Goal: Information Seeking & Learning: Learn about a topic

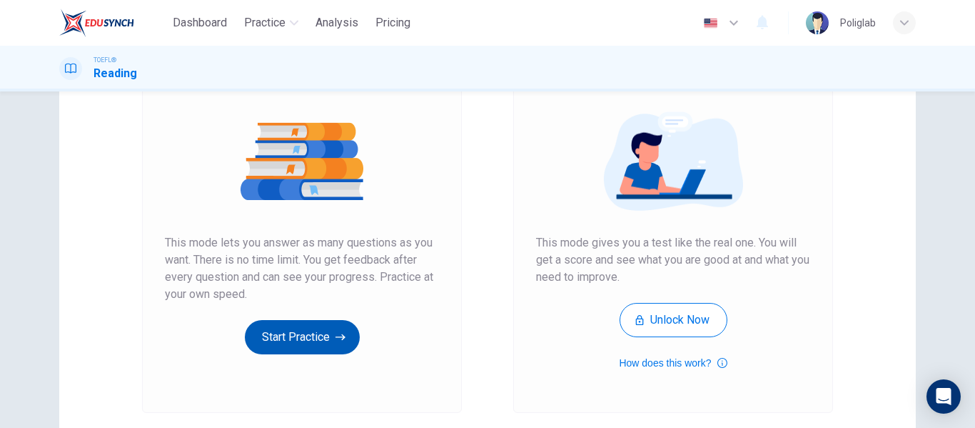
click at [281, 340] on button "Start Practice" at bounding box center [302, 337] width 115 height 34
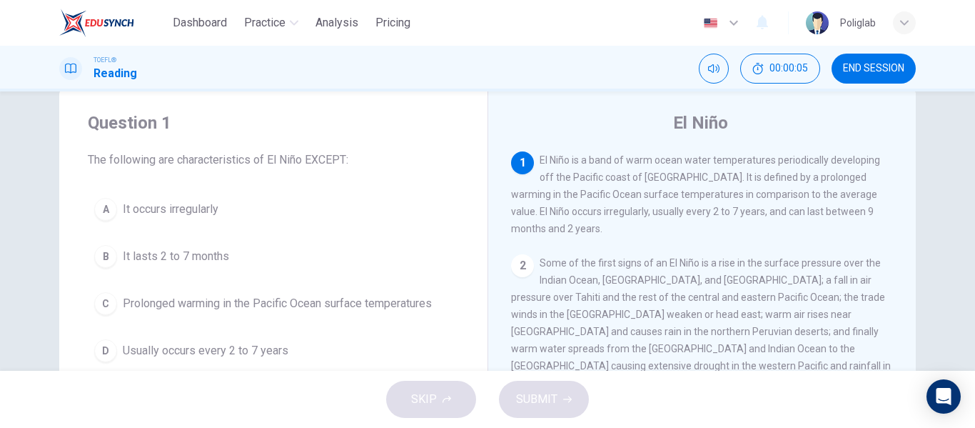
scroll to position [32, 0]
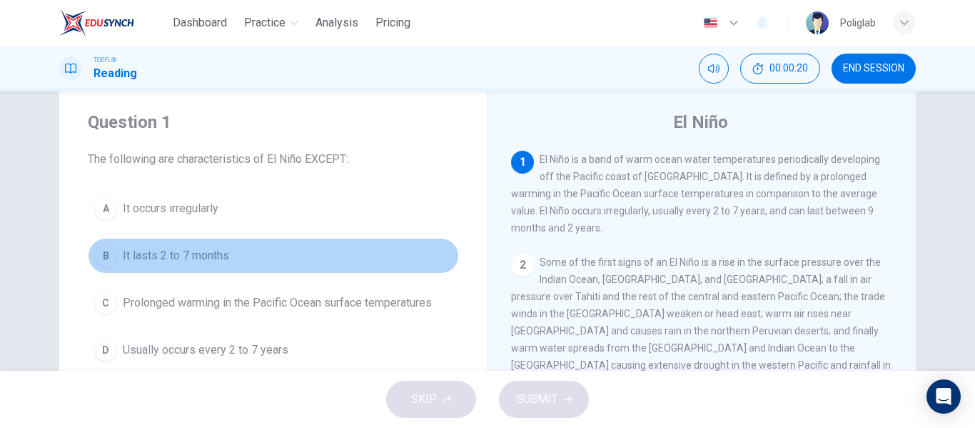
click at [233, 253] on button "B It lasts 2 to 7 months" at bounding box center [273, 256] width 371 height 36
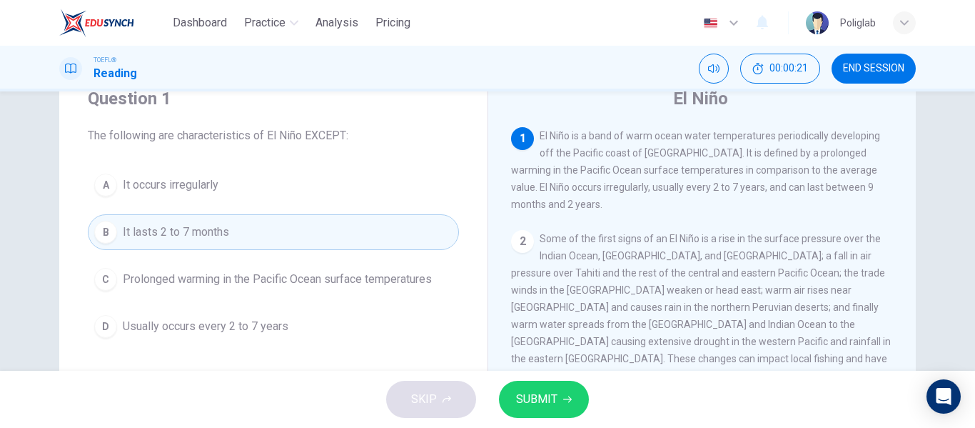
scroll to position [57, 0]
click at [540, 395] on span "SUBMIT" at bounding box center [536, 399] width 41 height 20
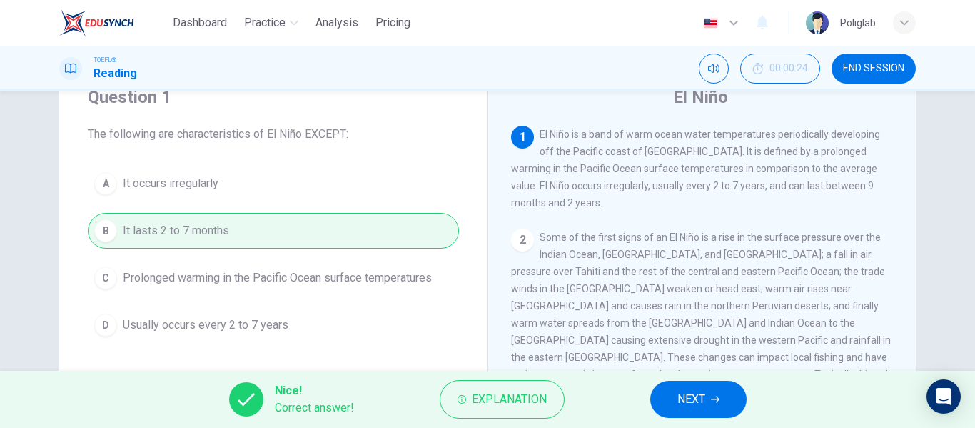
click at [675, 396] on button "NEXT" at bounding box center [698, 399] width 96 height 37
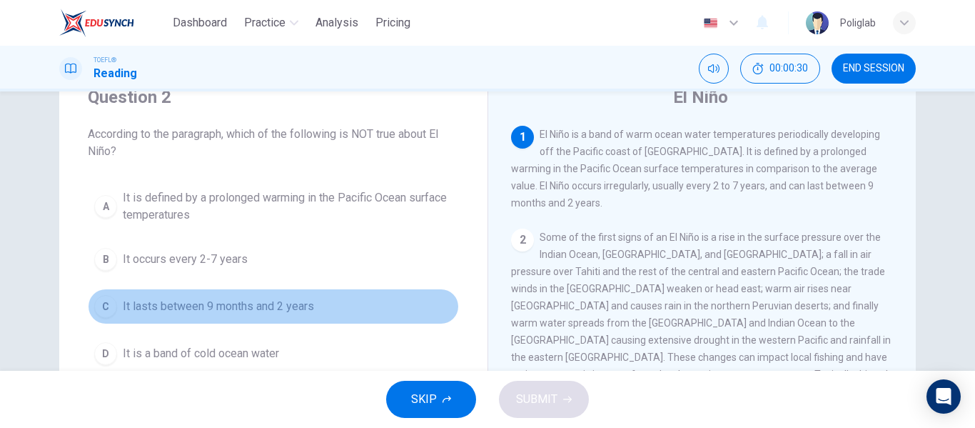
click at [315, 310] on button "C It lasts between 9 months and 2 years" at bounding box center [273, 306] width 371 height 36
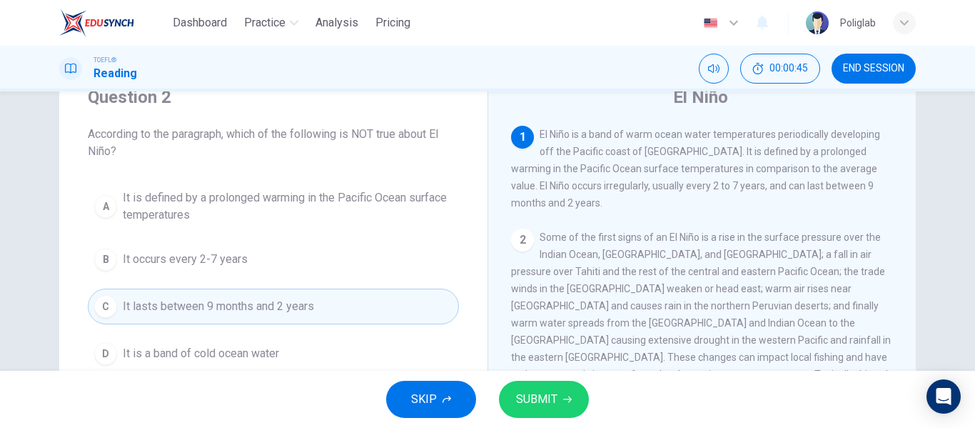
click at [310, 349] on button "D It is a band of cold ocean water" at bounding box center [273, 354] width 371 height 36
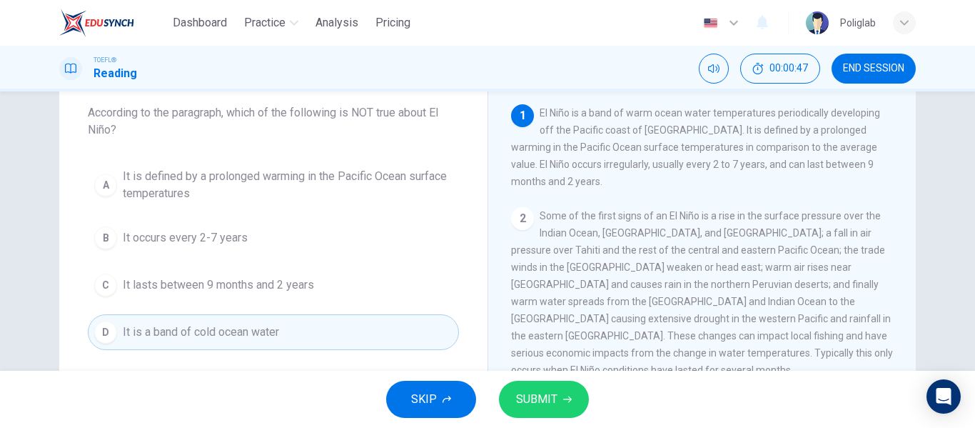
scroll to position [80, 0]
click at [541, 403] on span "SUBMIT" at bounding box center [536, 399] width 41 height 20
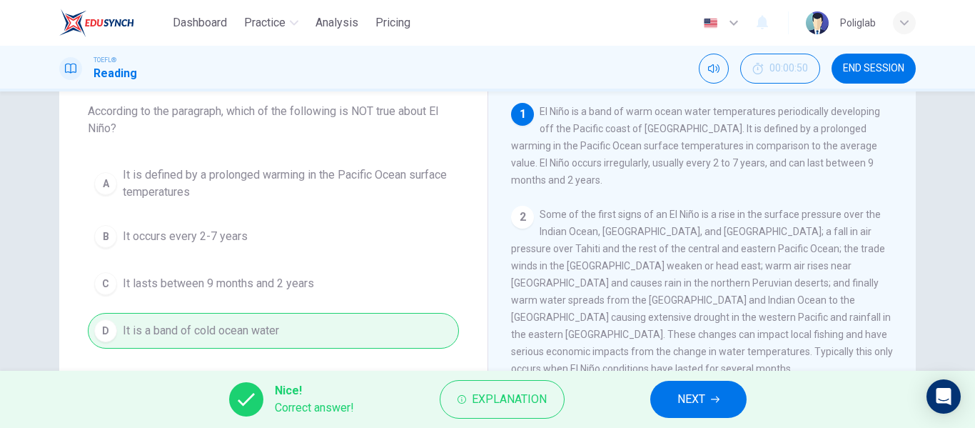
click at [680, 401] on span "NEXT" at bounding box center [692, 399] width 28 height 20
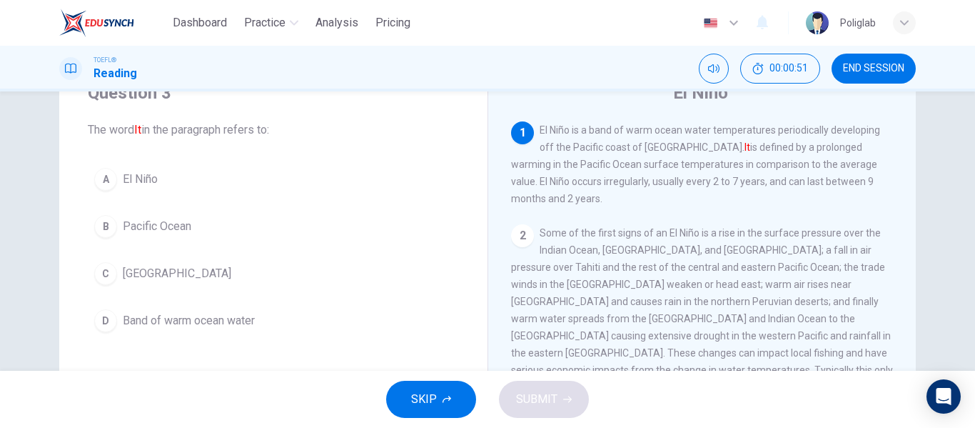
scroll to position [61, 0]
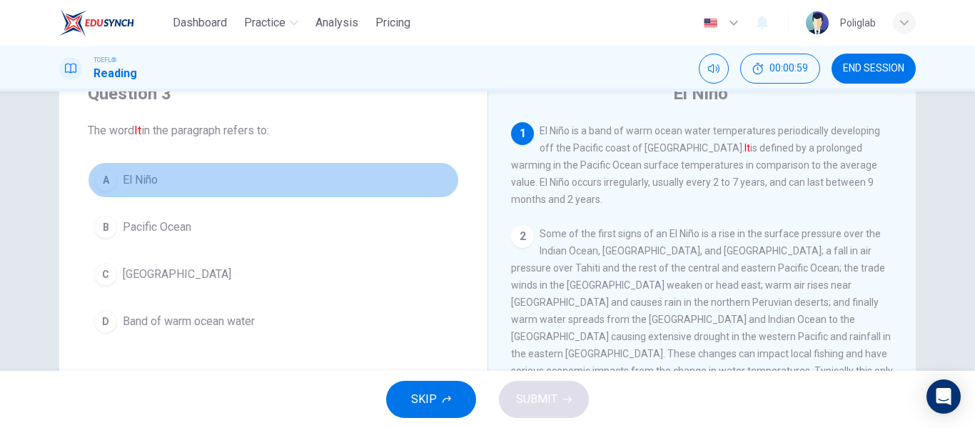
click at [158, 178] on button "A El Niño" at bounding box center [273, 180] width 371 height 36
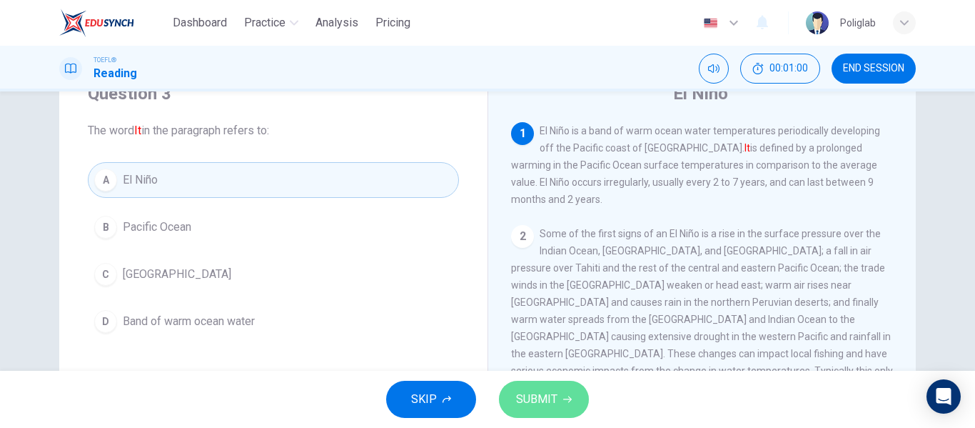
click at [525, 398] on span "SUBMIT" at bounding box center [536, 399] width 41 height 20
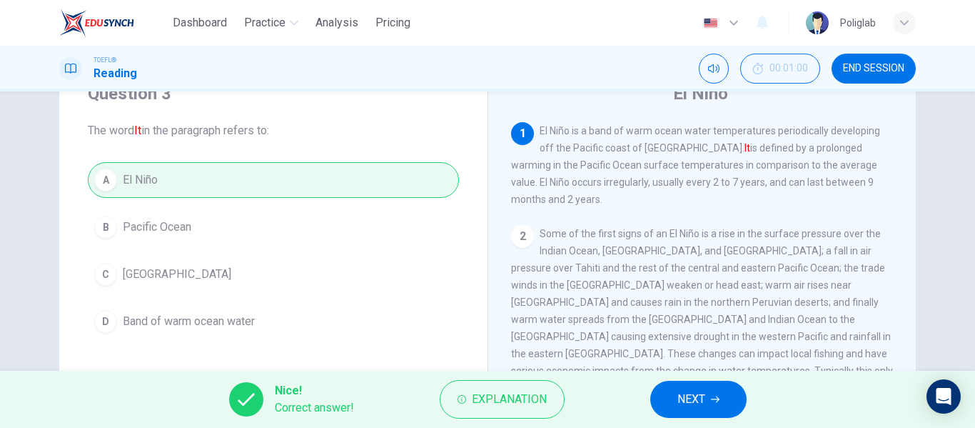
click at [665, 395] on button "NEXT" at bounding box center [698, 399] width 96 height 37
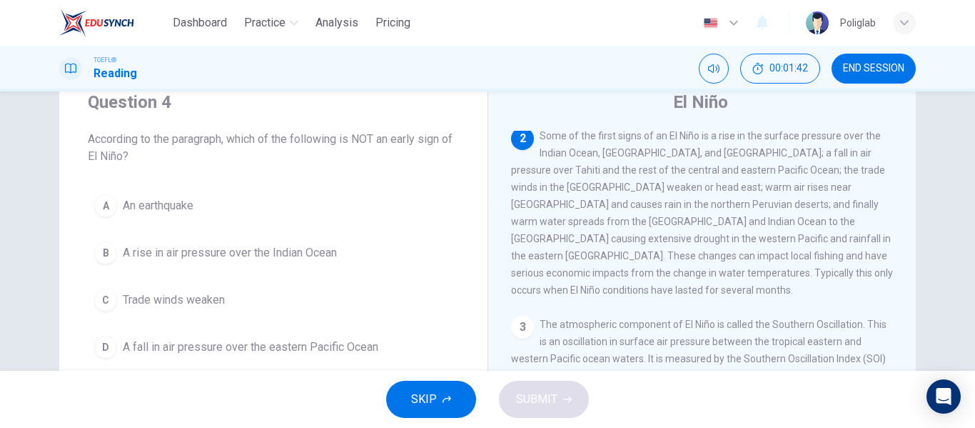
scroll to position [66, 0]
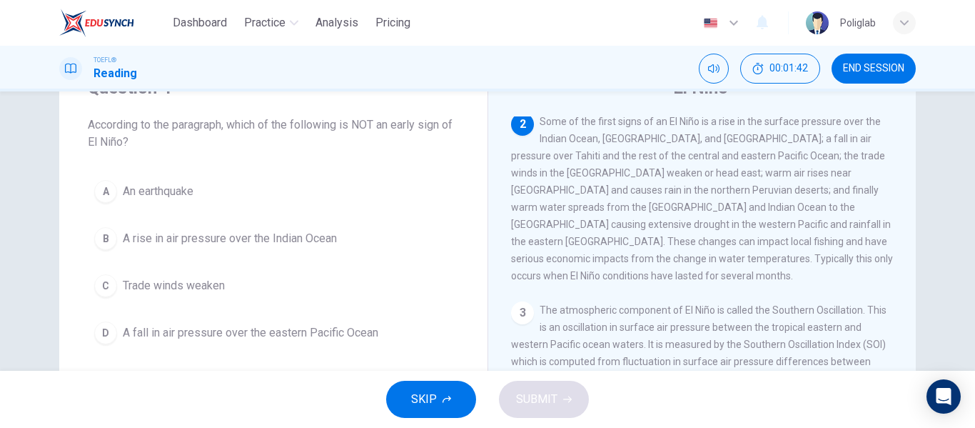
click at [302, 185] on button "A An earthquake" at bounding box center [273, 191] width 371 height 36
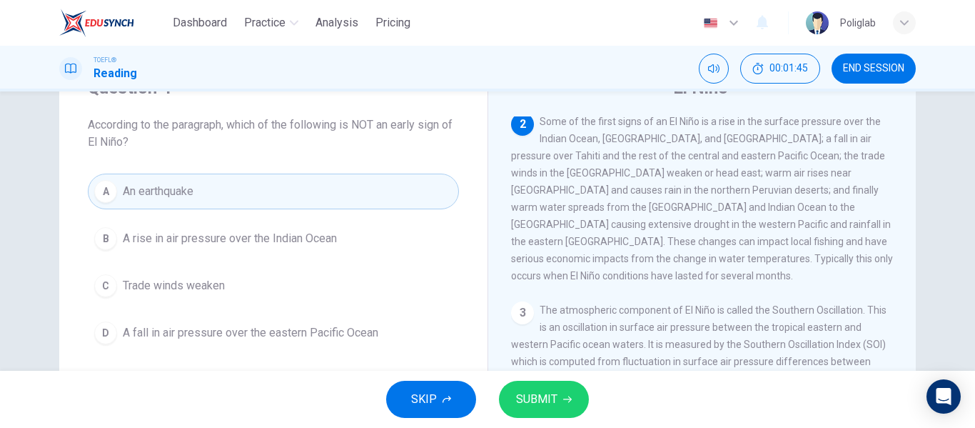
click at [557, 409] on button "SUBMIT" at bounding box center [544, 399] width 90 height 37
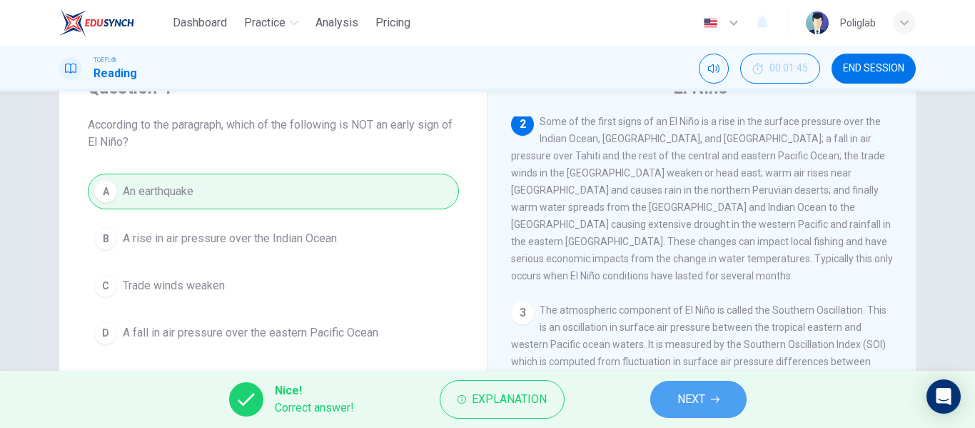
click at [695, 398] on span "NEXT" at bounding box center [692, 399] width 28 height 20
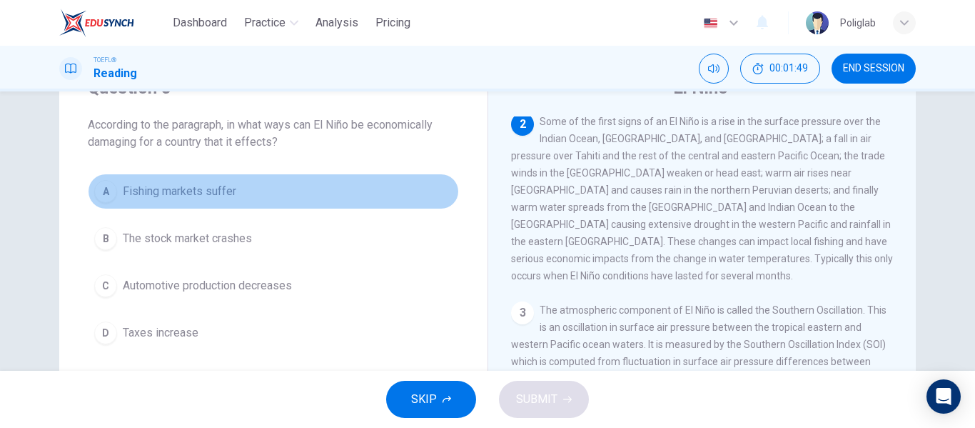
click at [303, 188] on button "A Fishing markets suffer" at bounding box center [273, 191] width 371 height 36
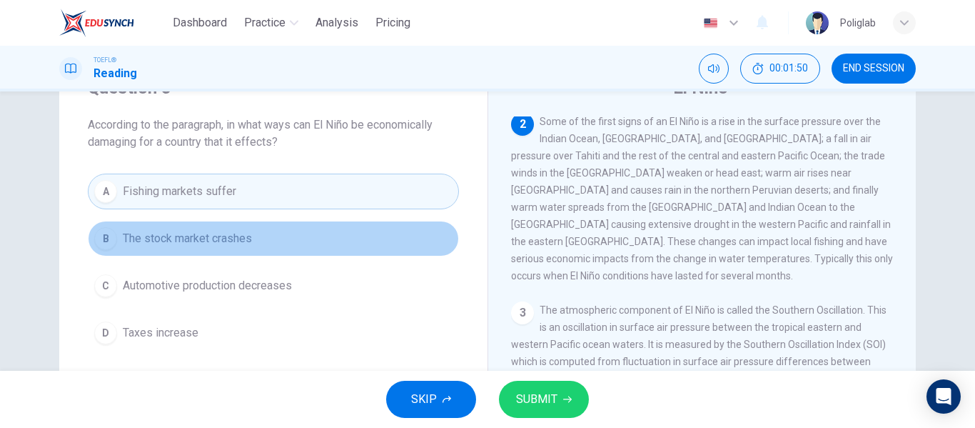
click at [296, 246] on button "B The stock market crashes" at bounding box center [273, 239] width 371 height 36
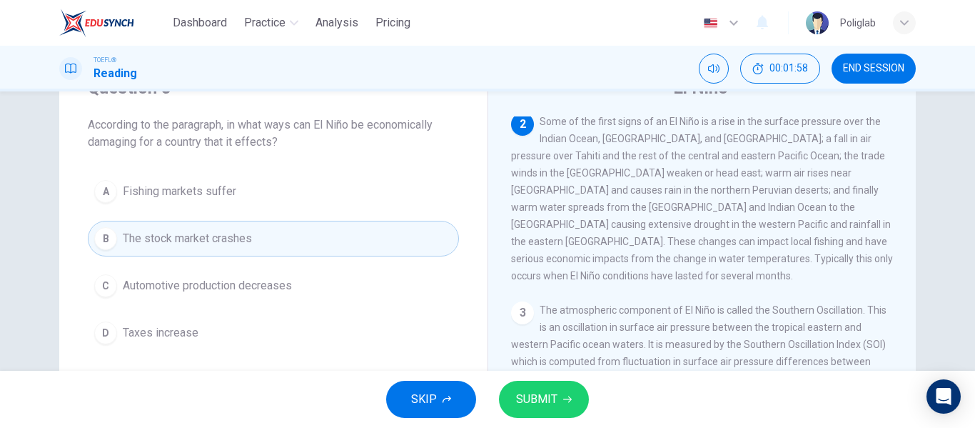
click at [268, 324] on button "D Taxes increase" at bounding box center [273, 333] width 371 height 36
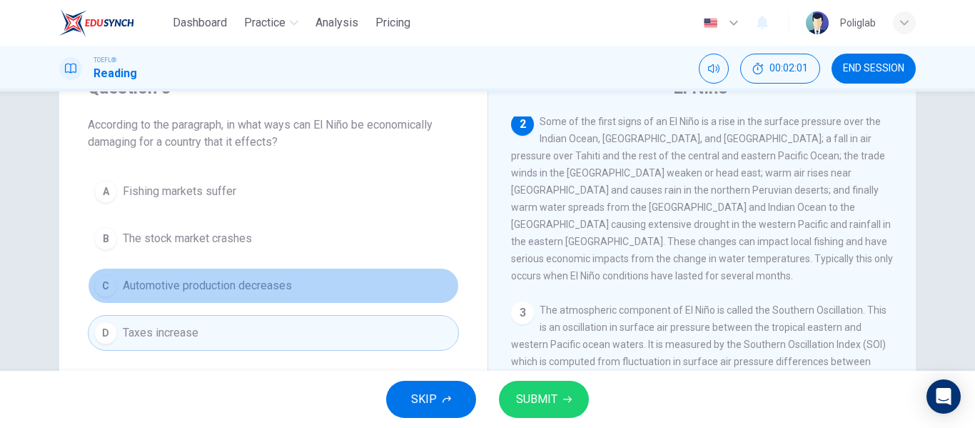
click at [319, 283] on button "C Automotive production decreases" at bounding box center [273, 286] width 371 height 36
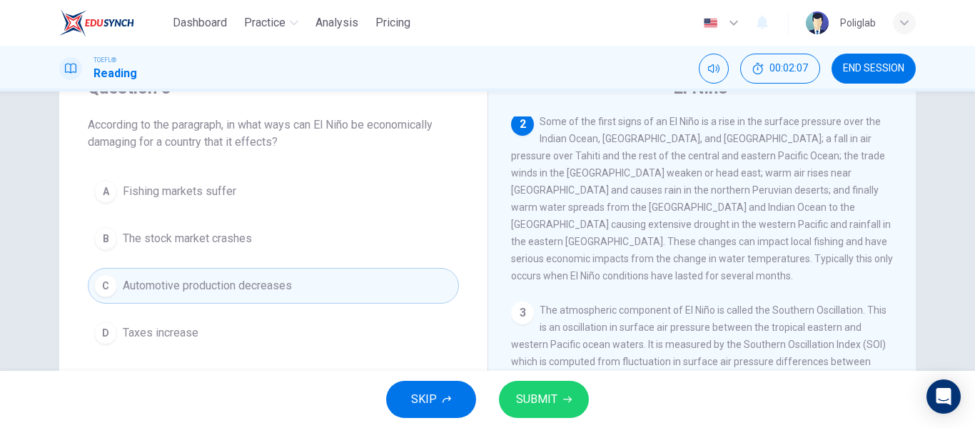
click at [296, 198] on button "A Fishing markets suffer" at bounding box center [273, 191] width 371 height 36
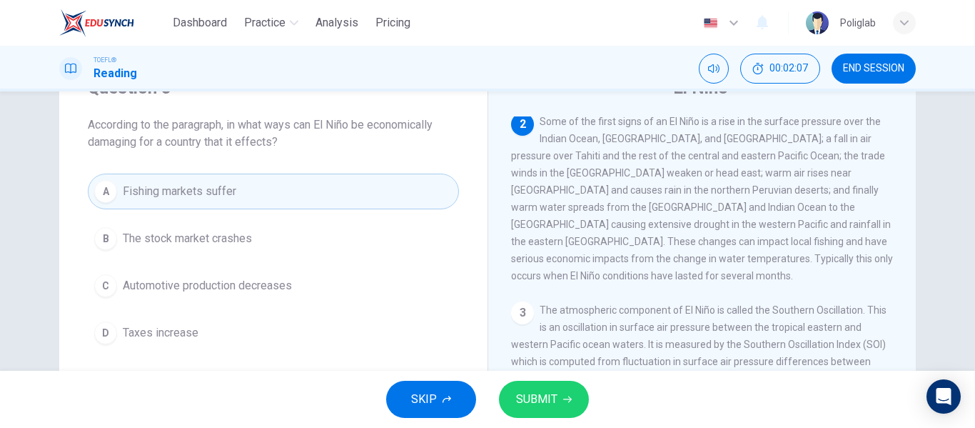
click at [531, 398] on span "SUBMIT" at bounding box center [536, 399] width 41 height 20
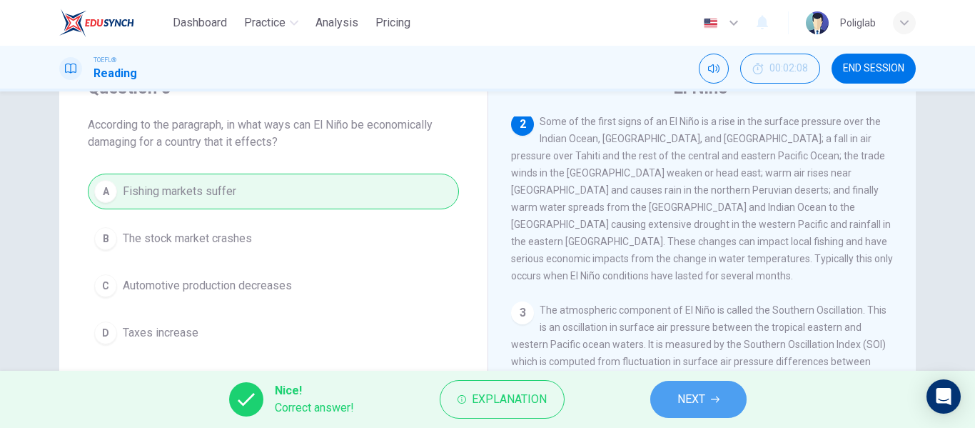
click at [694, 396] on span "NEXT" at bounding box center [692, 399] width 28 height 20
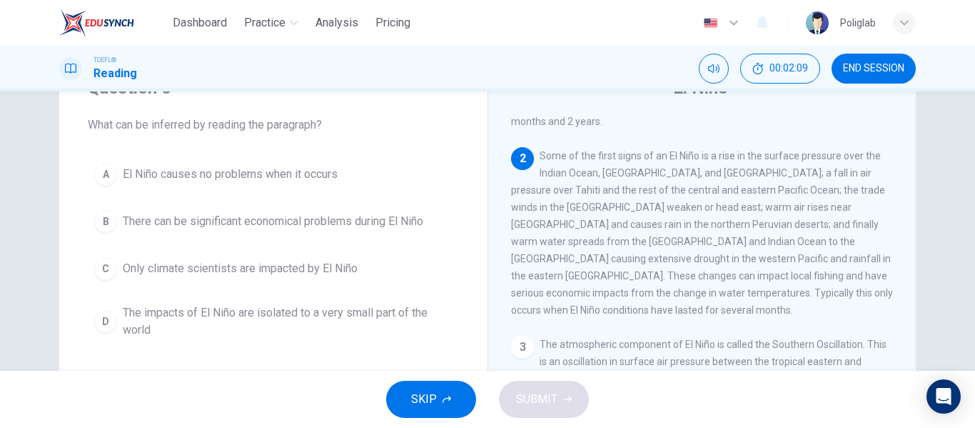
scroll to position [73, 0]
click at [408, 221] on span "There can be significant economical problems during El Niño" at bounding box center [273, 221] width 301 height 17
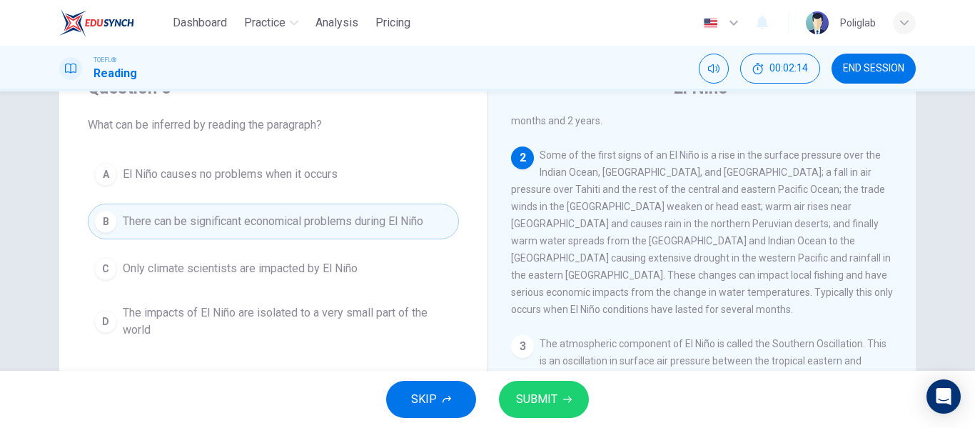
click at [542, 391] on span "SUBMIT" at bounding box center [536, 399] width 41 height 20
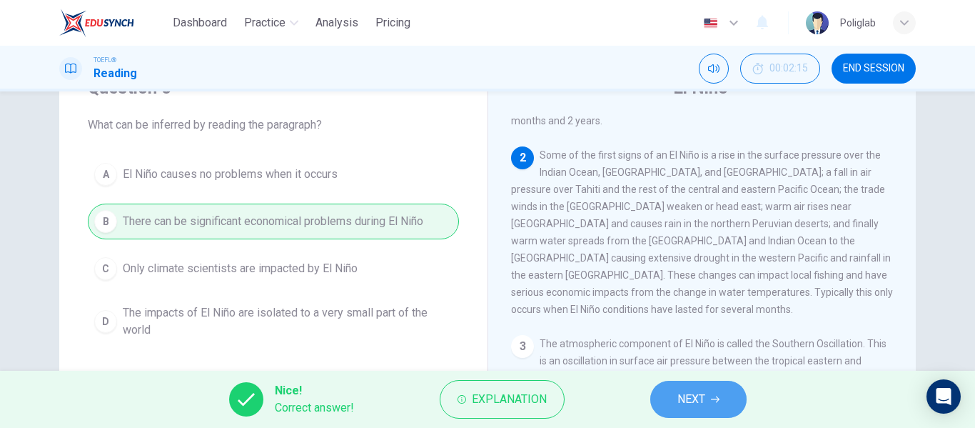
click at [709, 393] on button "NEXT" at bounding box center [698, 399] width 96 height 37
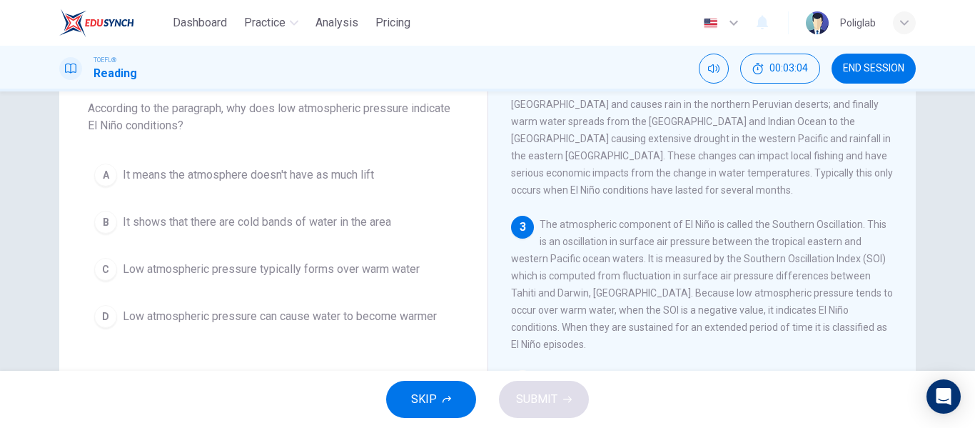
scroll to position [82, 0]
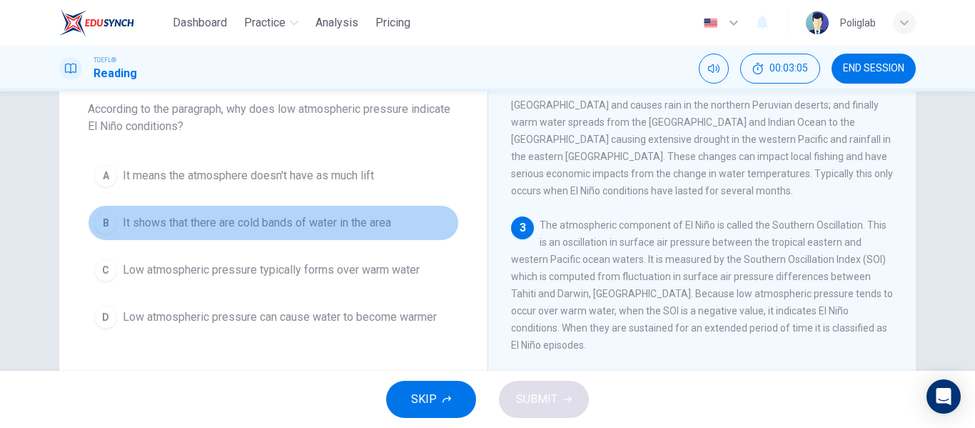
click at [391, 228] on span "It shows that there are cold bands of water in the area" at bounding box center [257, 222] width 268 height 17
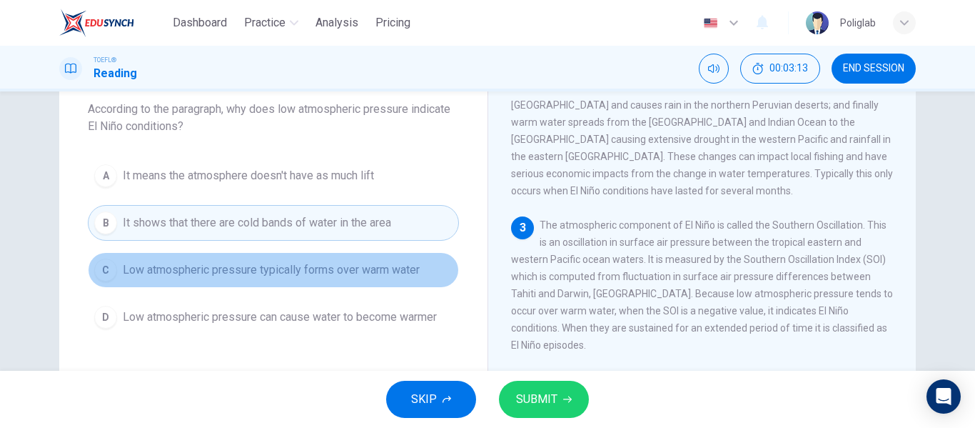
click at [393, 264] on span "Low atmospheric pressure typically forms over warm water" at bounding box center [271, 269] width 297 height 17
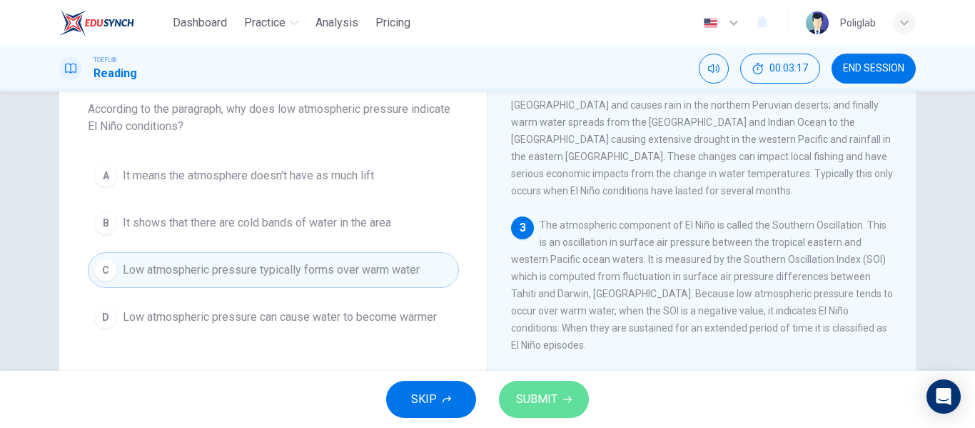
click at [538, 403] on span "SUBMIT" at bounding box center [536, 399] width 41 height 20
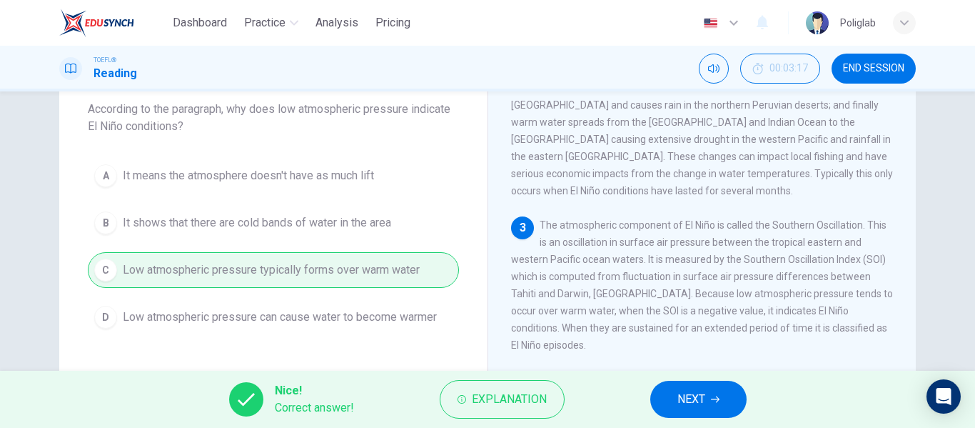
click at [720, 401] on icon "button" at bounding box center [715, 399] width 9 height 9
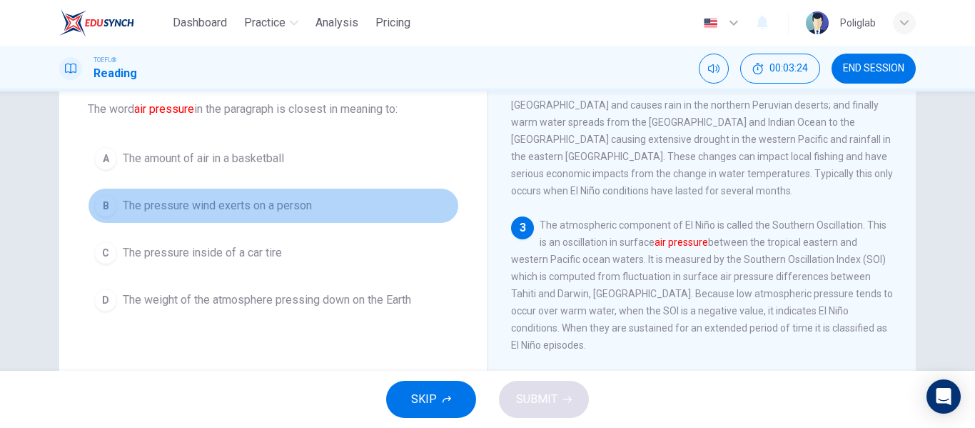
click at [323, 205] on button "B The pressure wind exerts on a person" at bounding box center [273, 206] width 371 height 36
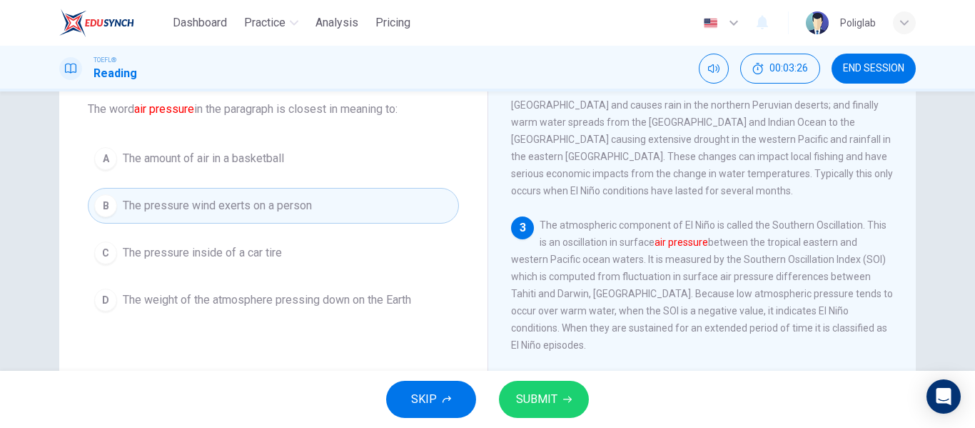
click at [325, 155] on button "A The amount of air in a basketball" at bounding box center [273, 159] width 371 height 36
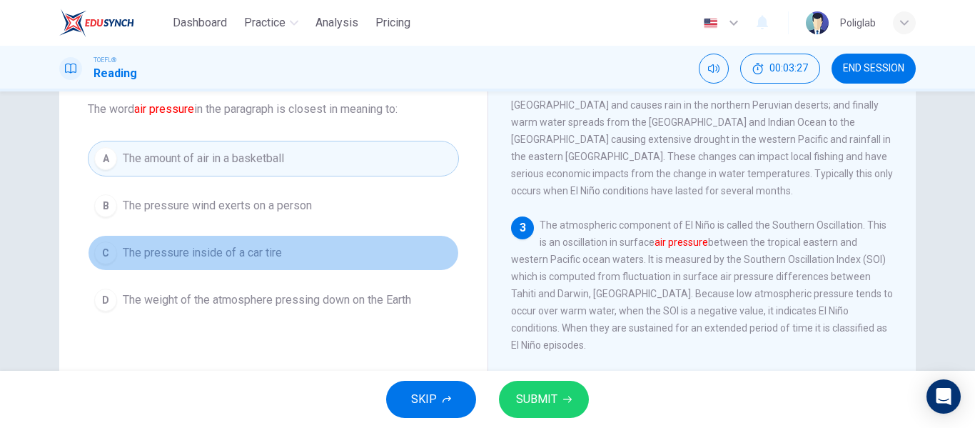
click at [290, 258] on button "C The pressure inside of a car tire" at bounding box center [273, 253] width 371 height 36
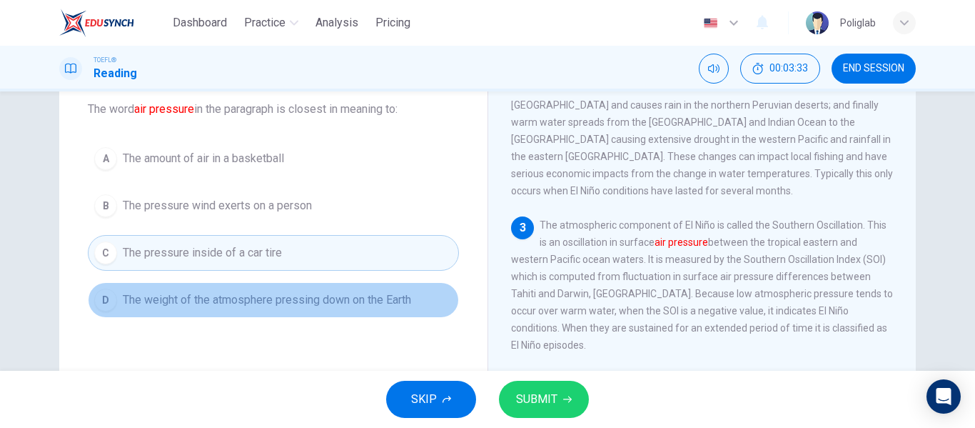
click at [301, 297] on span "The weight of the atmosphere pressing down on the Earth" at bounding box center [267, 299] width 288 height 17
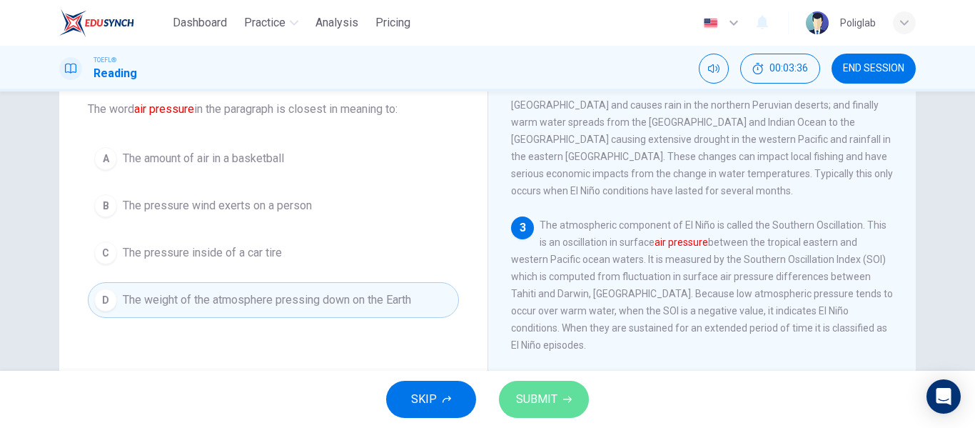
click at [549, 388] on button "SUBMIT" at bounding box center [544, 399] width 90 height 37
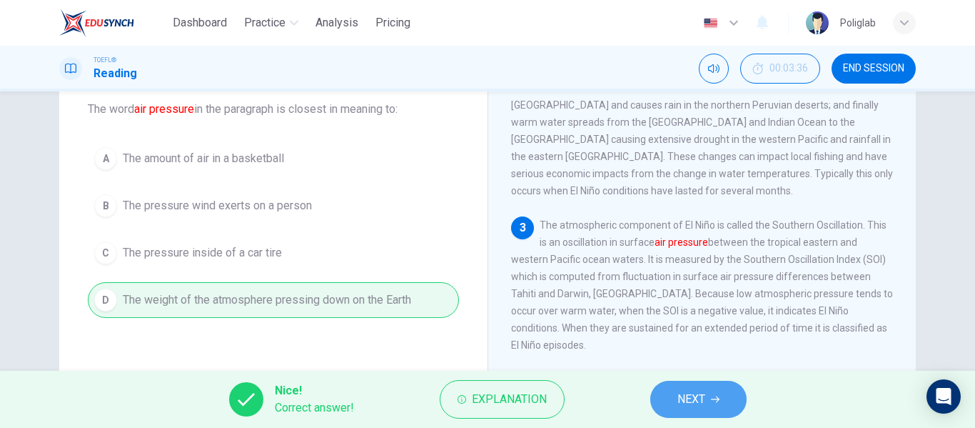
click at [666, 398] on button "NEXT" at bounding box center [698, 399] width 96 height 37
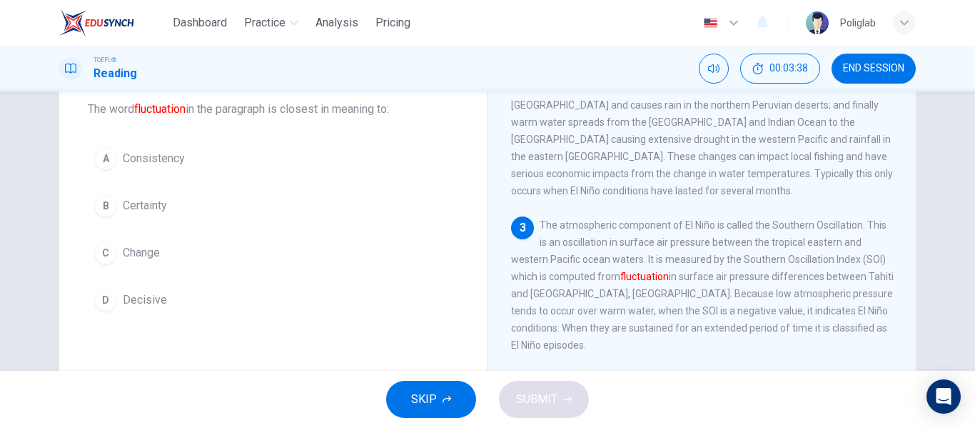
click at [190, 251] on button "C Change" at bounding box center [273, 253] width 371 height 36
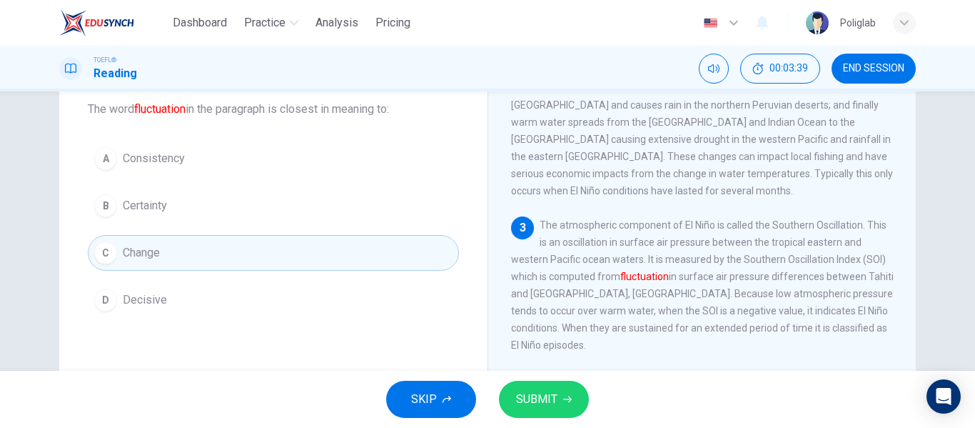
click at [560, 403] on button "SUBMIT" at bounding box center [544, 399] width 90 height 37
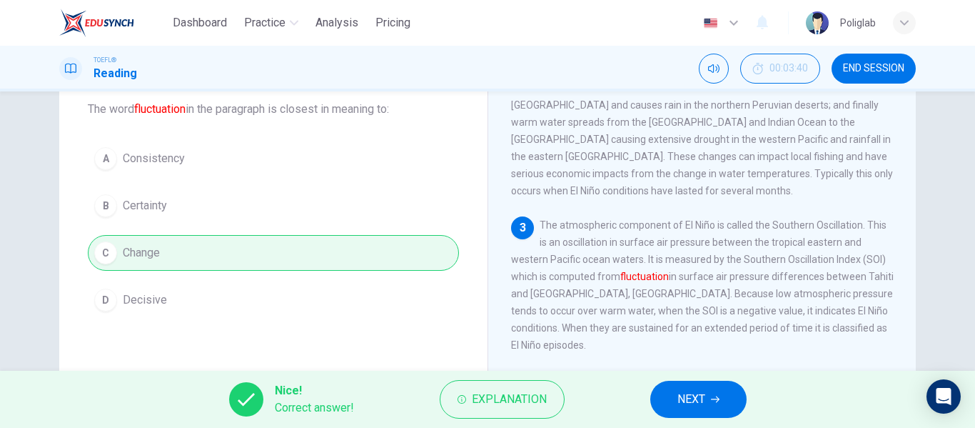
click at [698, 401] on span "NEXT" at bounding box center [692, 399] width 28 height 20
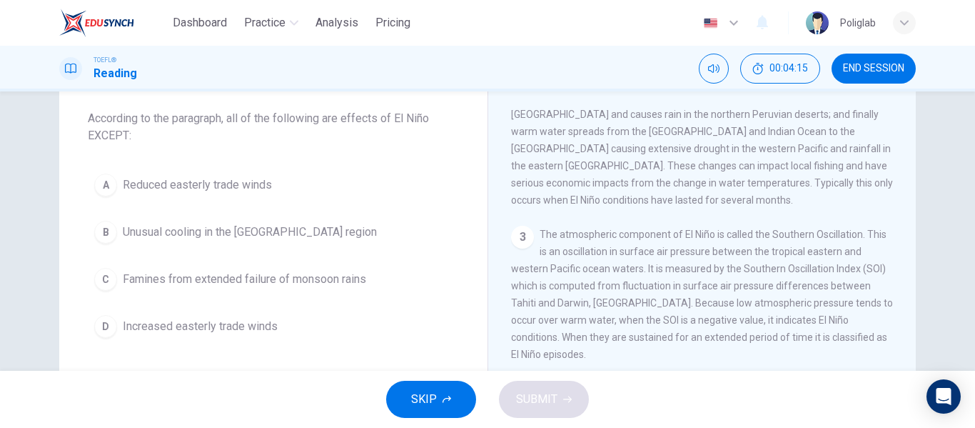
scroll to position [75, 0]
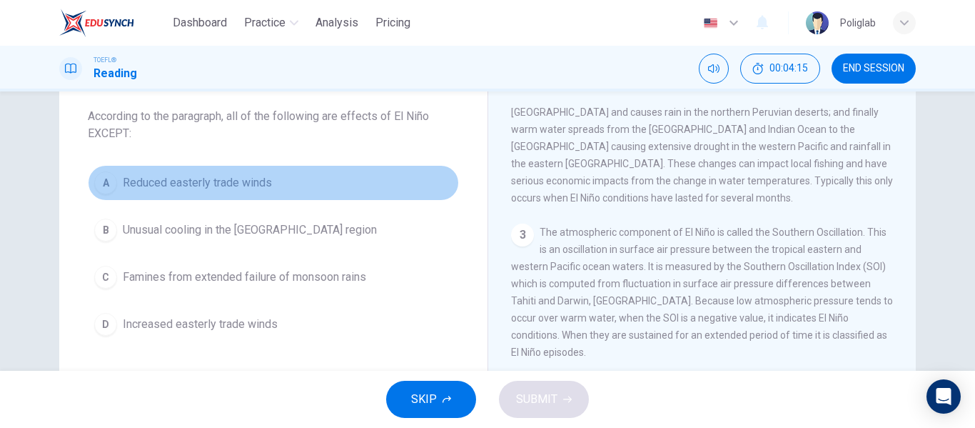
click at [327, 180] on button "A Reduced easterly trade winds" at bounding box center [273, 183] width 371 height 36
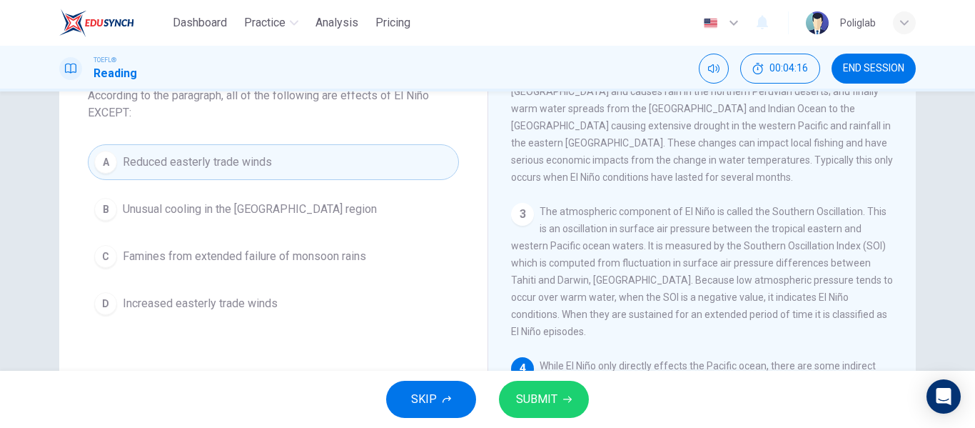
scroll to position [96, 0]
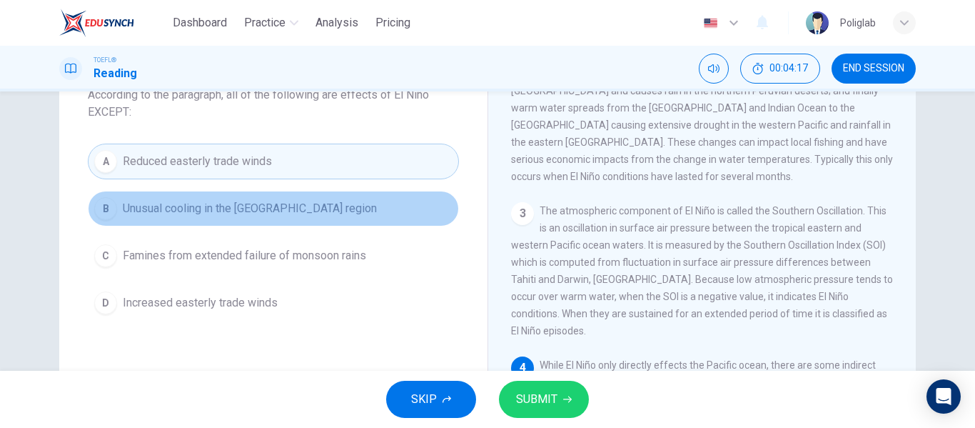
click at [333, 206] on span "Unusual cooling in the [GEOGRAPHIC_DATA] region" at bounding box center [250, 208] width 254 height 17
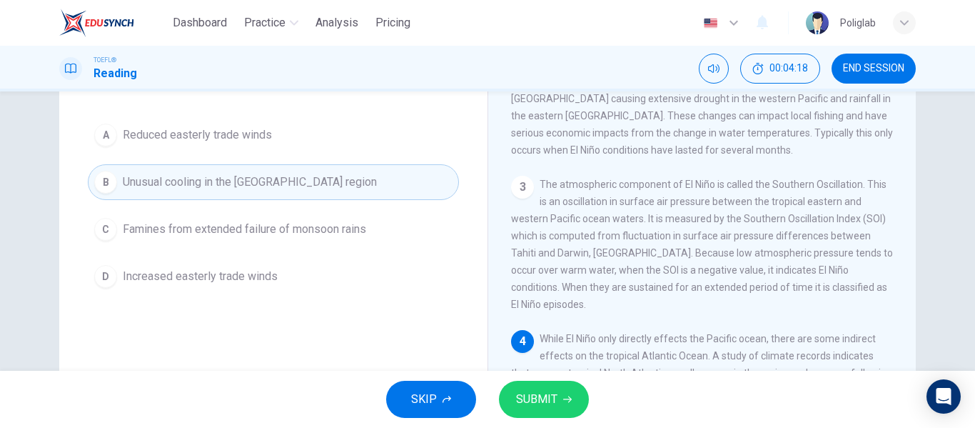
scroll to position [125, 0]
click at [351, 275] on button "D Increased easterly trade winds" at bounding box center [273, 274] width 371 height 36
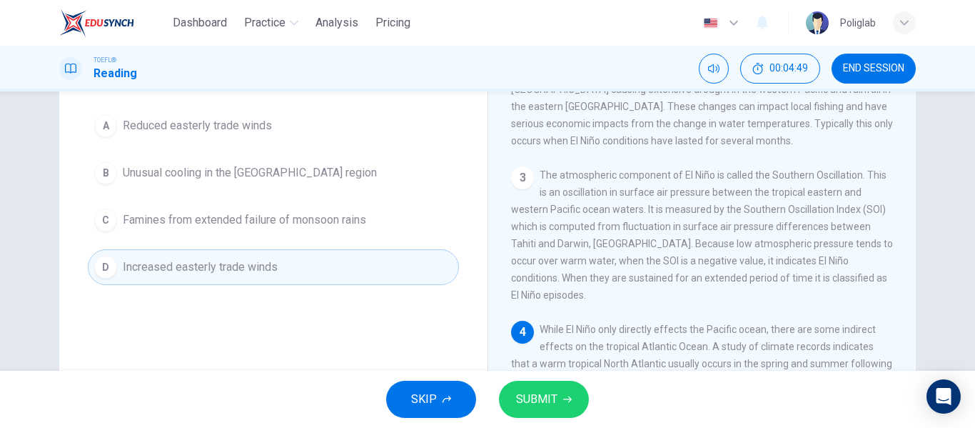
scroll to position [131, 0]
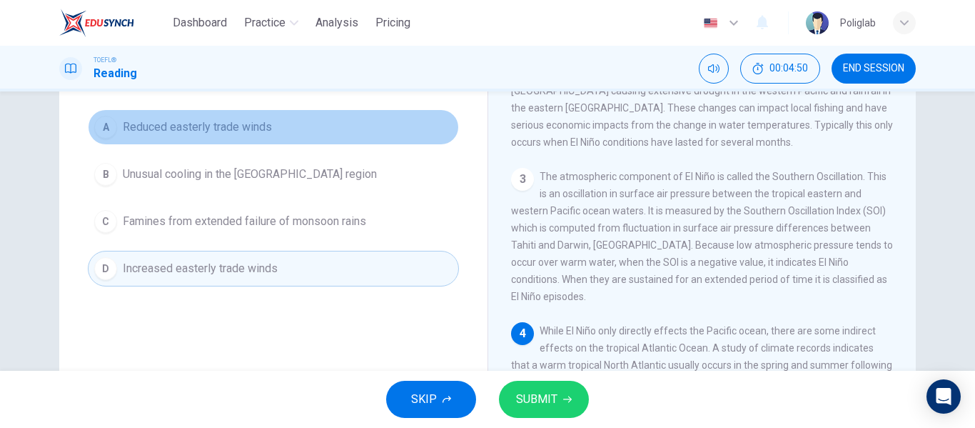
click at [331, 136] on button "A Reduced easterly trade winds" at bounding box center [273, 127] width 371 height 36
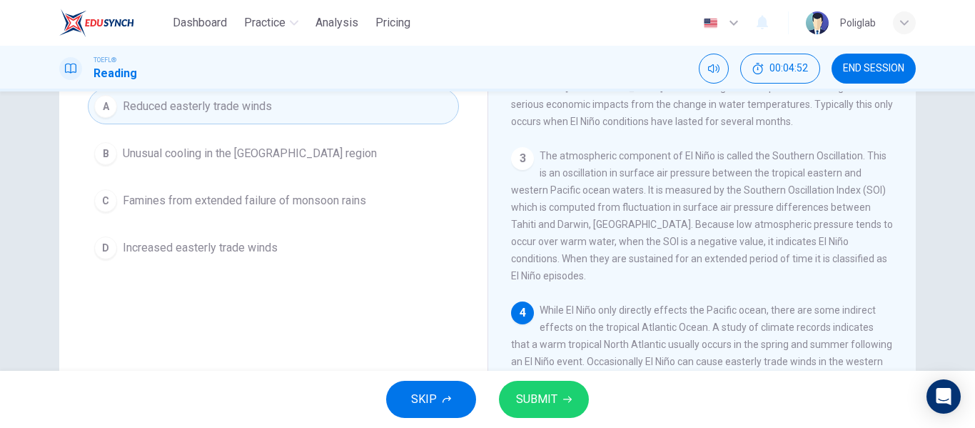
scroll to position [152, 0]
click at [559, 393] on button "SUBMIT" at bounding box center [544, 399] width 90 height 37
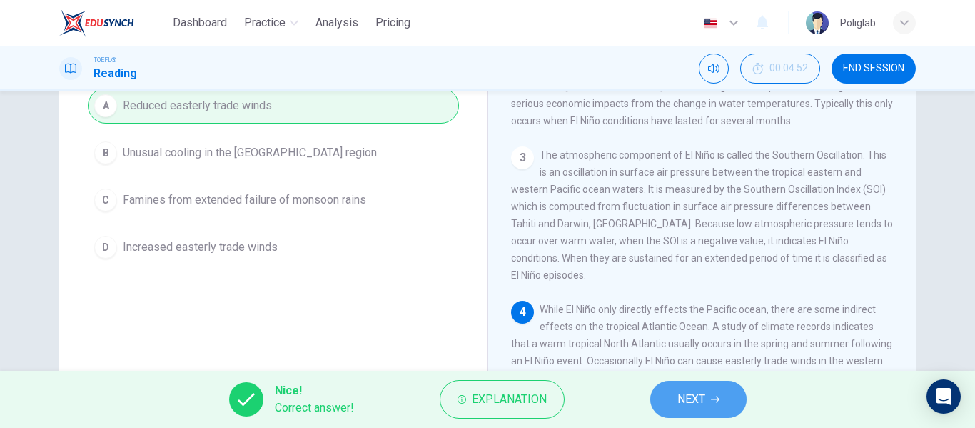
click at [688, 393] on span "NEXT" at bounding box center [692, 399] width 28 height 20
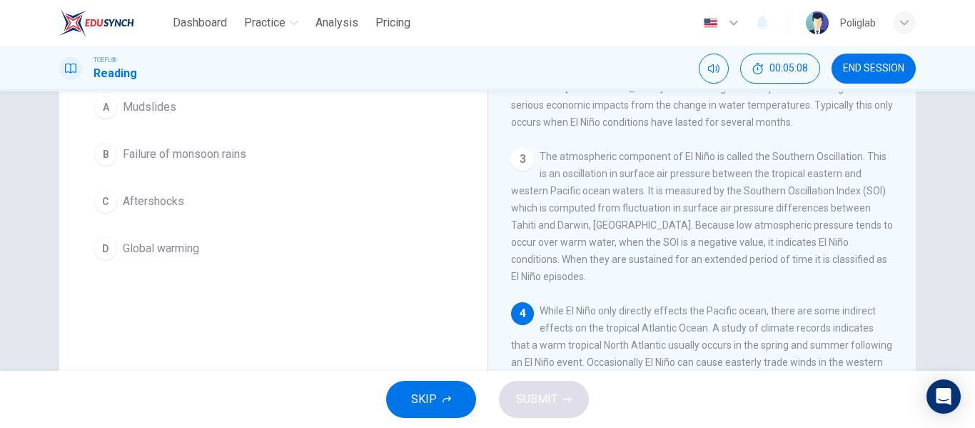
scroll to position [148, 0]
click at [293, 161] on button "B Failure of monsoon rains" at bounding box center [273, 157] width 371 height 36
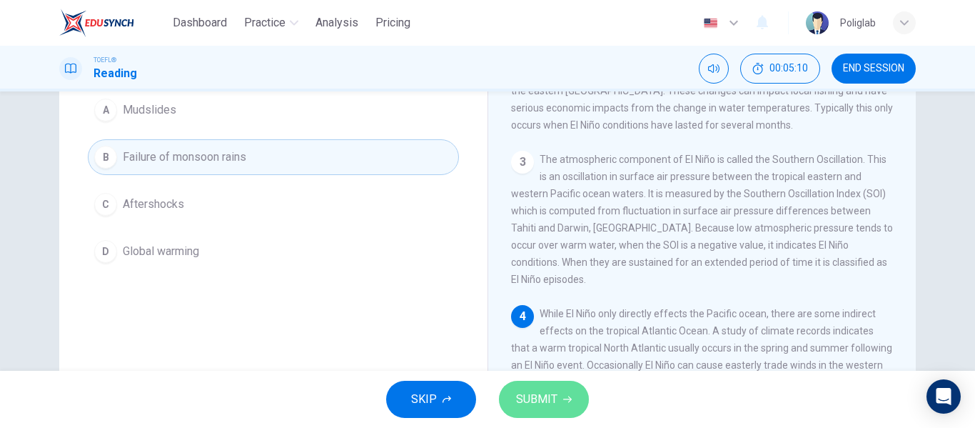
click at [544, 401] on span "SUBMIT" at bounding box center [536, 399] width 41 height 20
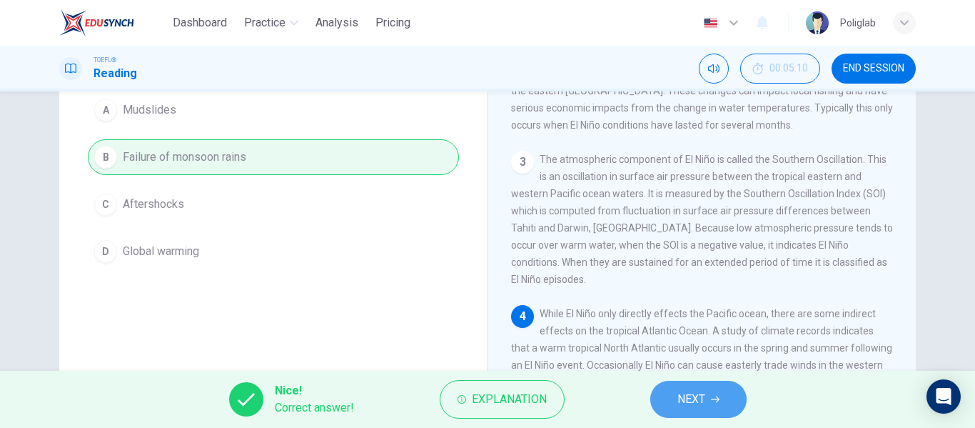
click at [713, 396] on icon "button" at bounding box center [715, 399] width 9 height 9
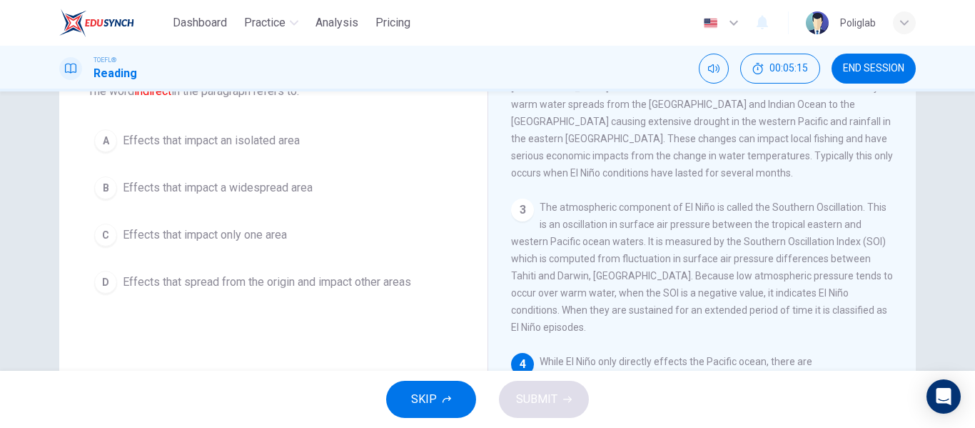
scroll to position [101, 0]
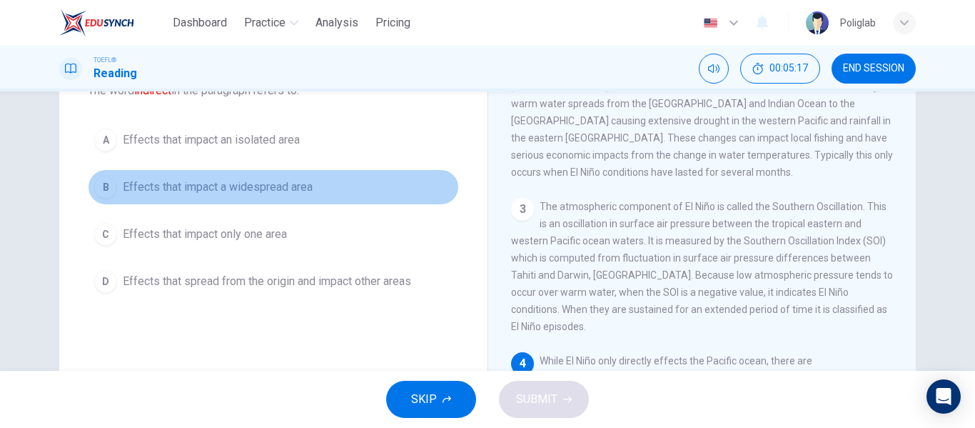
click at [346, 196] on button "B Effects that impact a widespread area" at bounding box center [273, 187] width 371 height 36
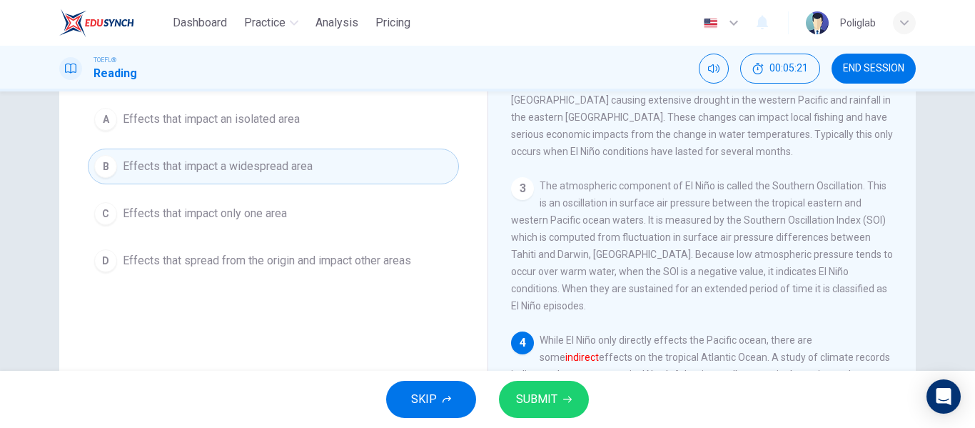
scroll to position [122, 0]
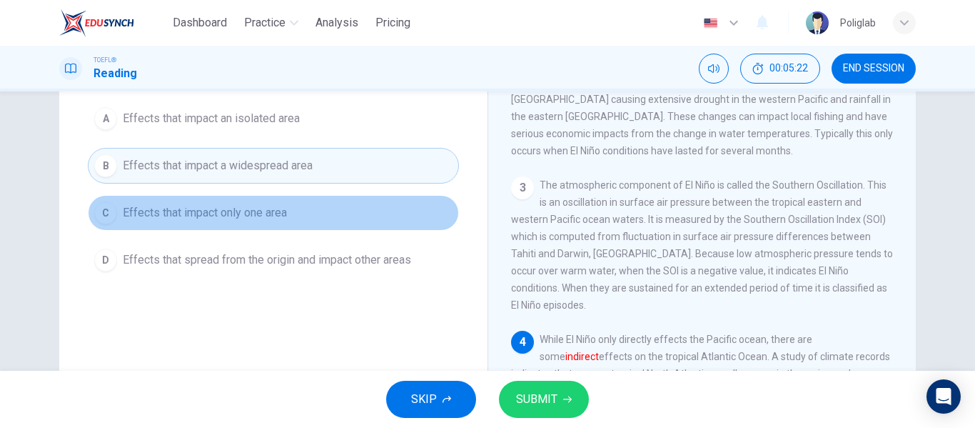
click at [339, 218] on button "C Effects that impact only one area" at bounding box center [273, 213] width 371 height 36
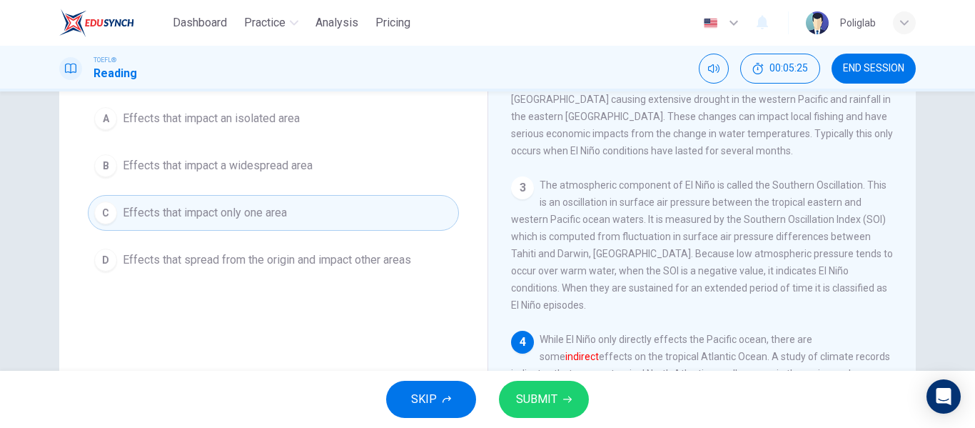
click at [350, 264] on span "Effects that spread from the origin and impact other areas" at bounding box center [267, 259] width 288 height 17
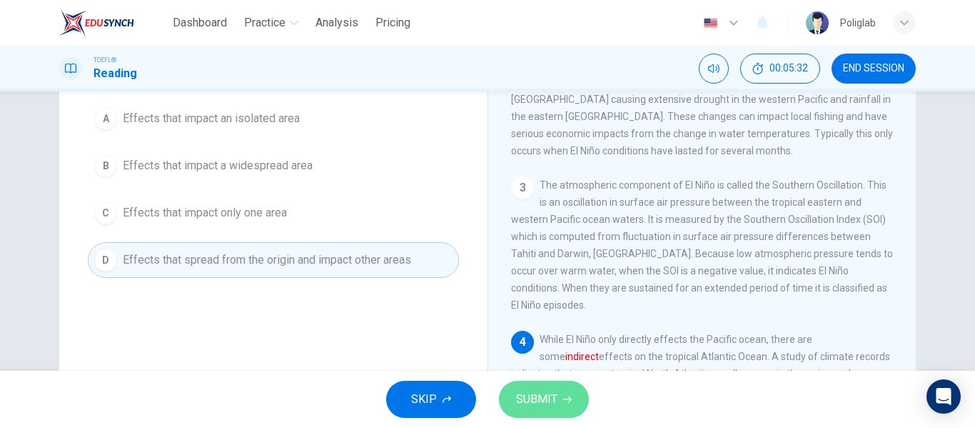
click at [548, 413] on button "SUBMIT" at bounding box center [544, 399] width 90 height 37
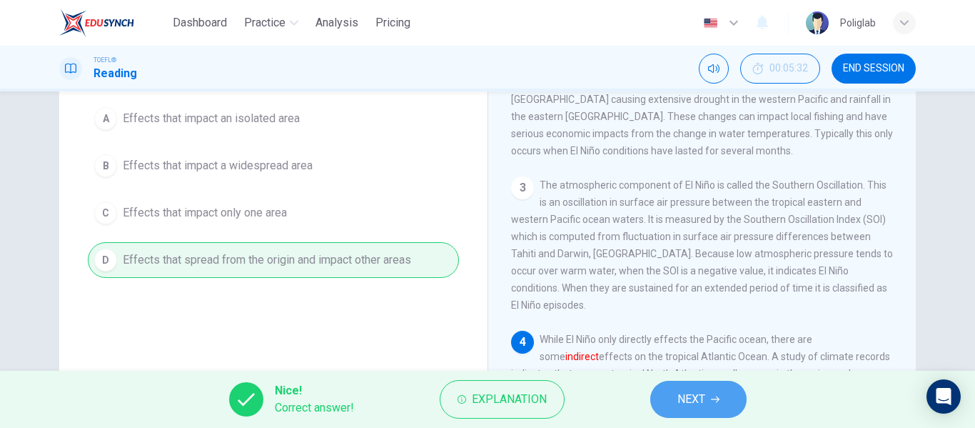
click at [680, 396] on span "NEXT" at bounding box center [692, 399] width 28 height 20
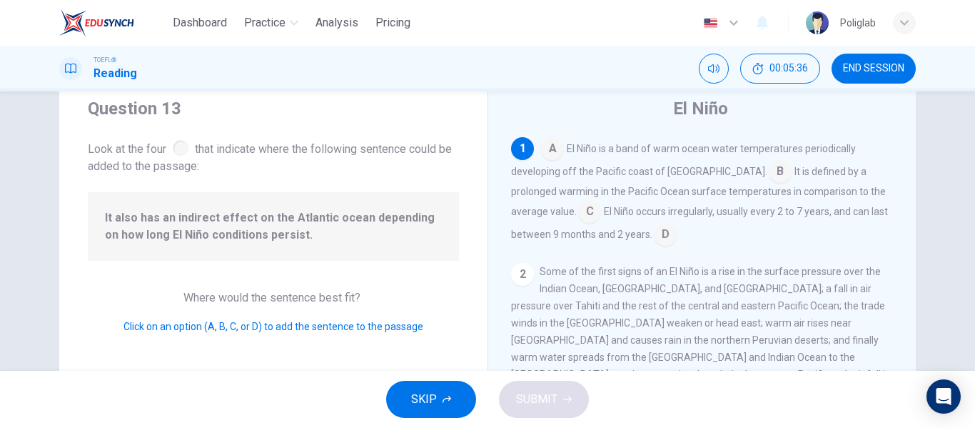
scroll to position [46, 0]
click at [769, 166] on input at bounding box center [780, 172] width 23 height 23
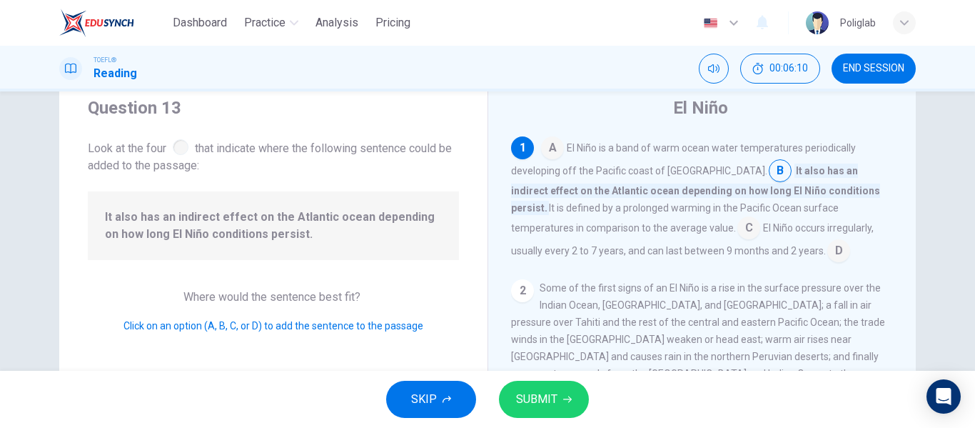
click at [548, 392] on span "SUBMIT" at bounding box center [536, 399] width 41 height 20
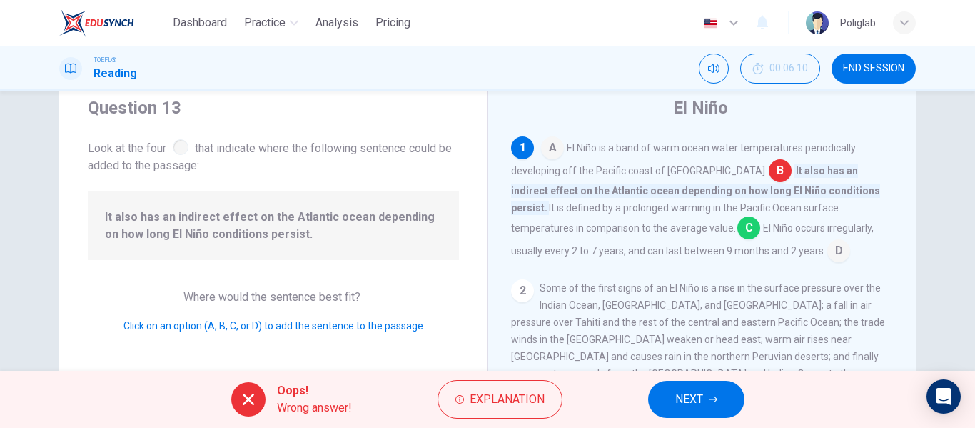
click at [700, 398] on span "NEXT" at bounding box center [689, 399] width 28 height 20
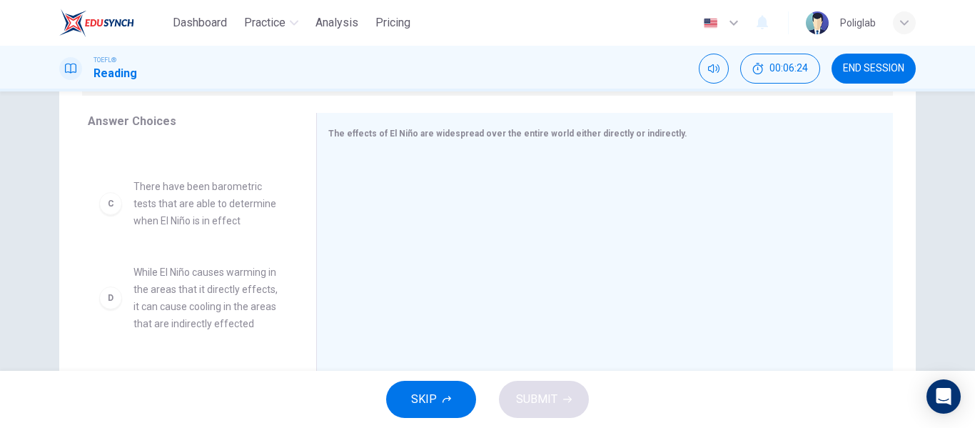
scroll to position [169, 0]
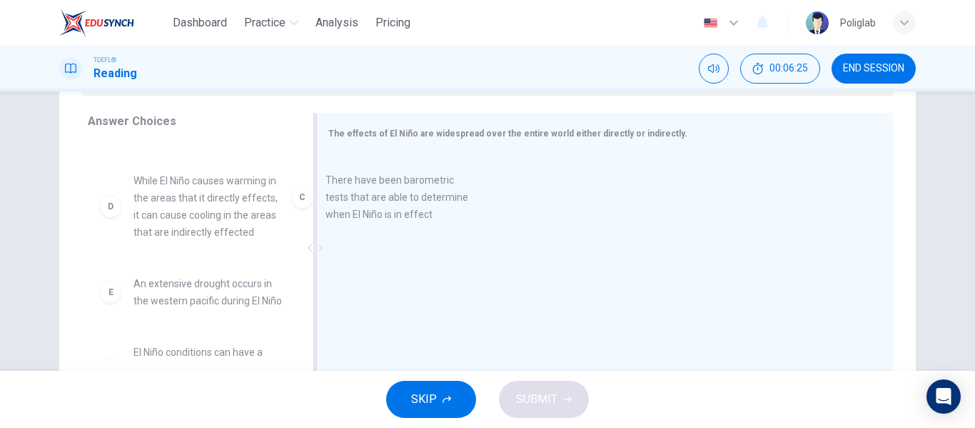
drag, startPoint x: 219, startPoint y: 206, endPoint x: 428, endPoint y: 206, distance: 208.5
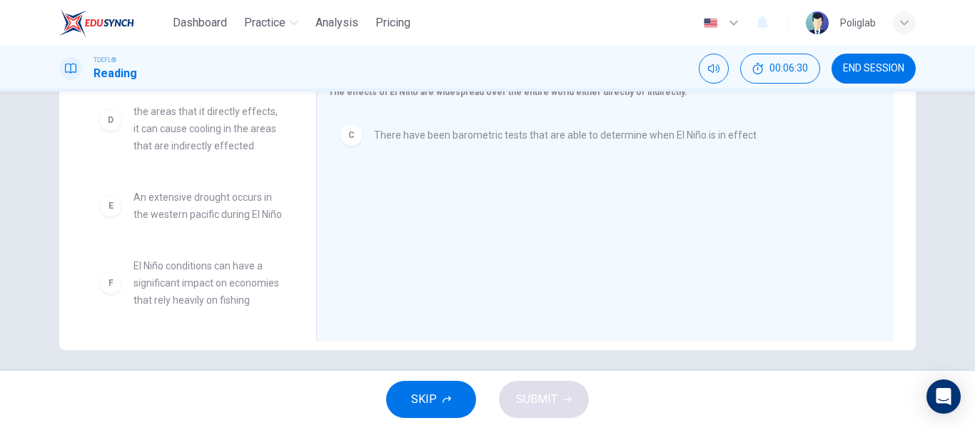
scroll to position [267, 0]
click at [186, 275] on span "El Niño conditions can have a significant impact on economies that rely heavily…" at bounding box center [208, 281] width 149 height 51
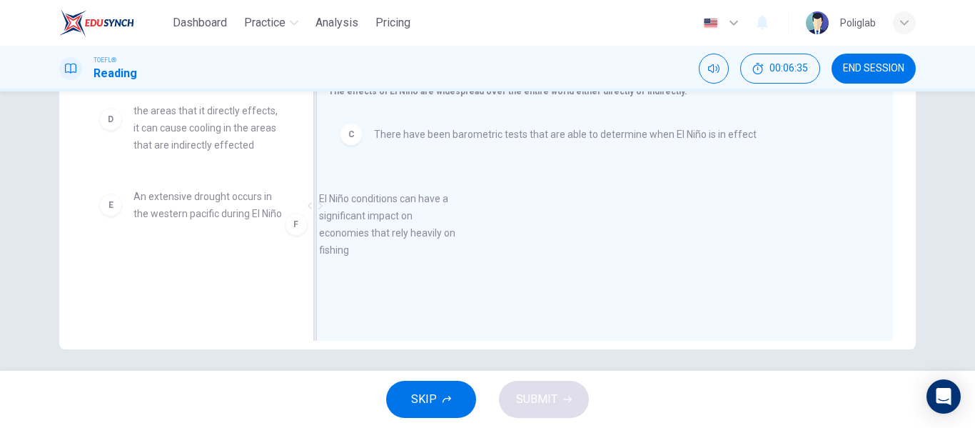
drag, startPoint x: 183, startPoint y: 287, endPoint x: 381, endPoint y: 221, distance: 207.9
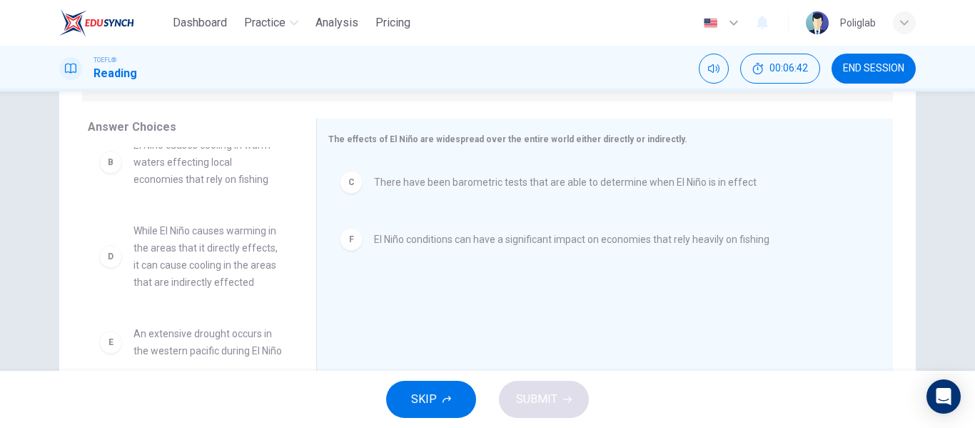
scroll to position [123, 0]
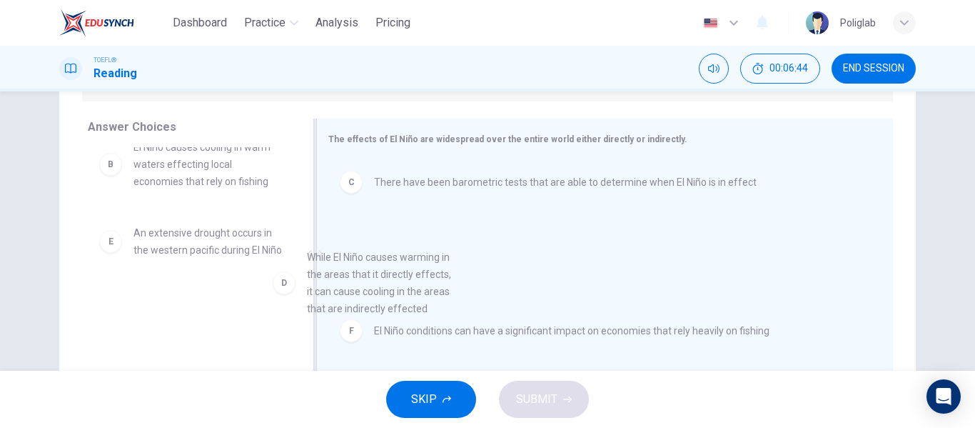
drag, startPoint x: 230, startPoint y: 278, endPoint x: 426, endPoint y: 311, distance: 199.1
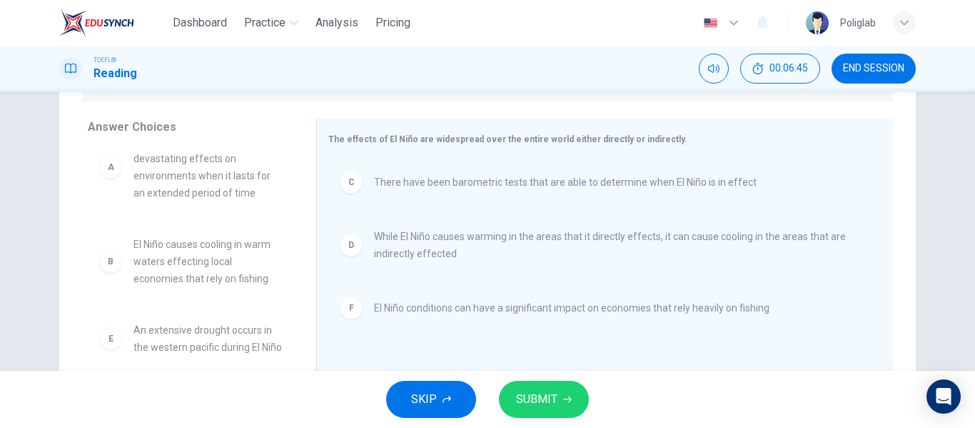
scroll to position [43, 0]
click at [583, 406] on button "SUBMIT" at bounding box center [544, 399] width 90 height 37
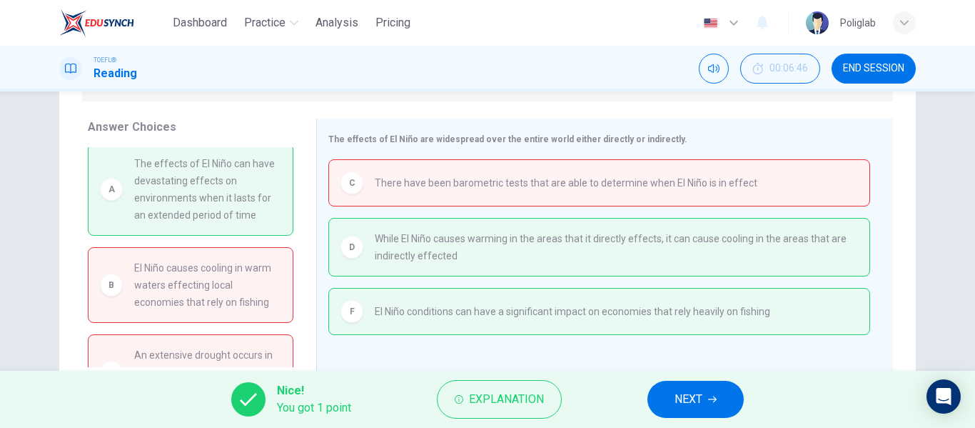
scroll to position [0, 0]
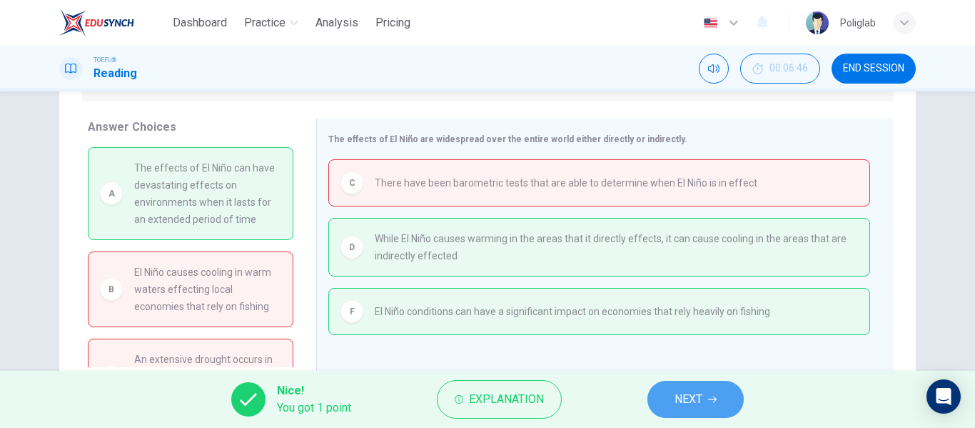
click at [688, 390] on span "NEXT" at bounding box center [689, 399] width 28 height 20
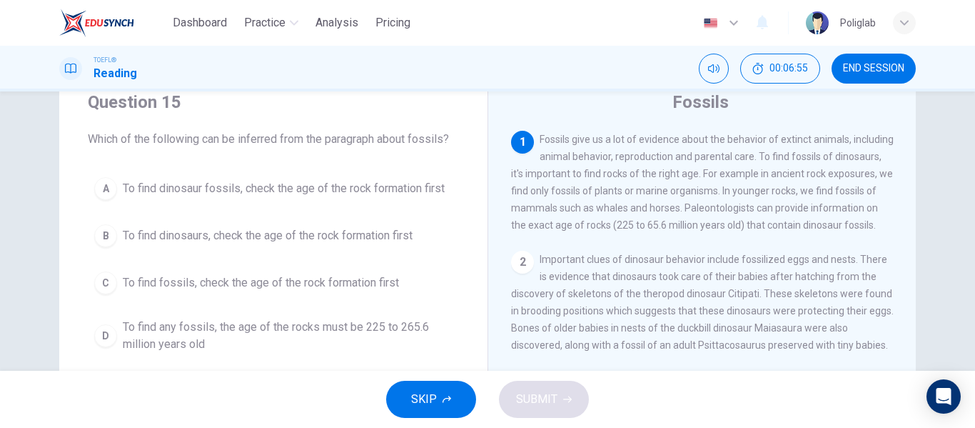
scroll to position [51, 0]
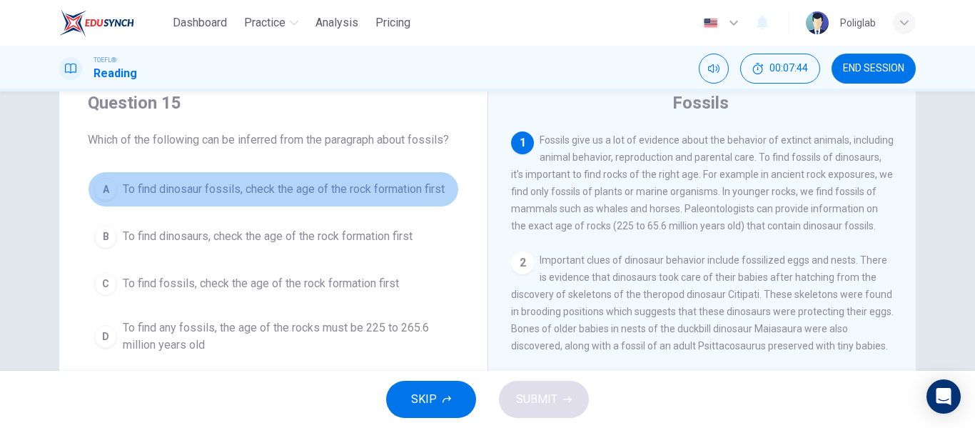
click at [386, 187] on span "To find dinosaur fossils, check the age of the rock formation first" at bounding box center [284, 189] width 322 height 17
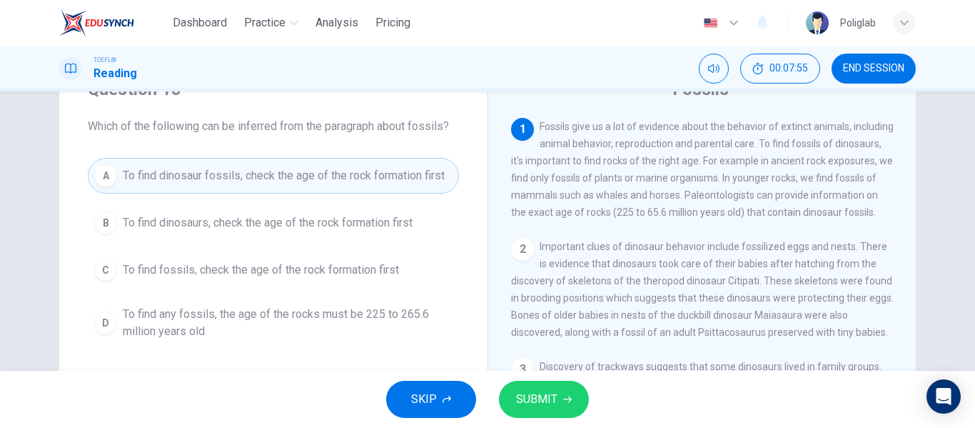
scroll to position [53, 0]
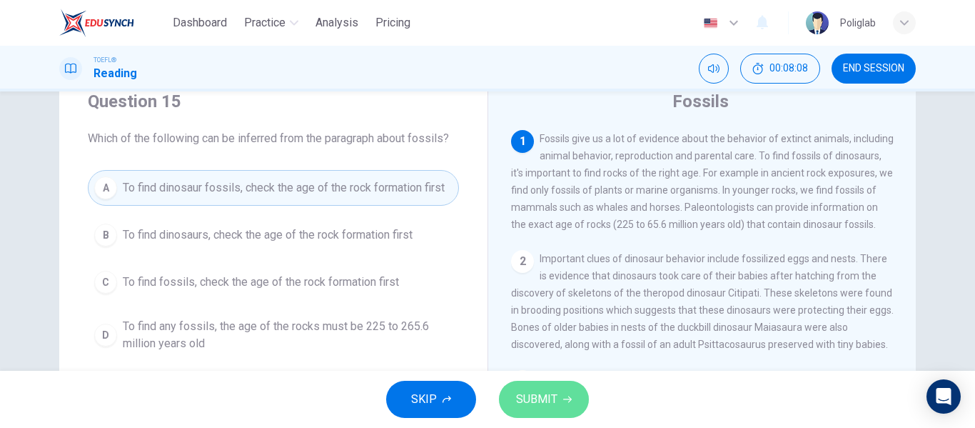
click at [533, 398] on span "SUBMIT" at bounding box center [536, 399] width 41 height 20
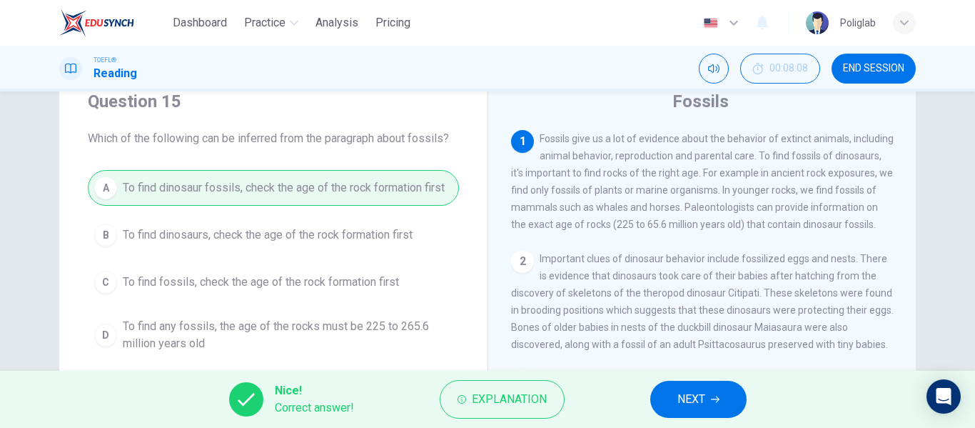
click at [685, 401] on span "NEXT" at bounding box center [692, 399] width 28 height 20
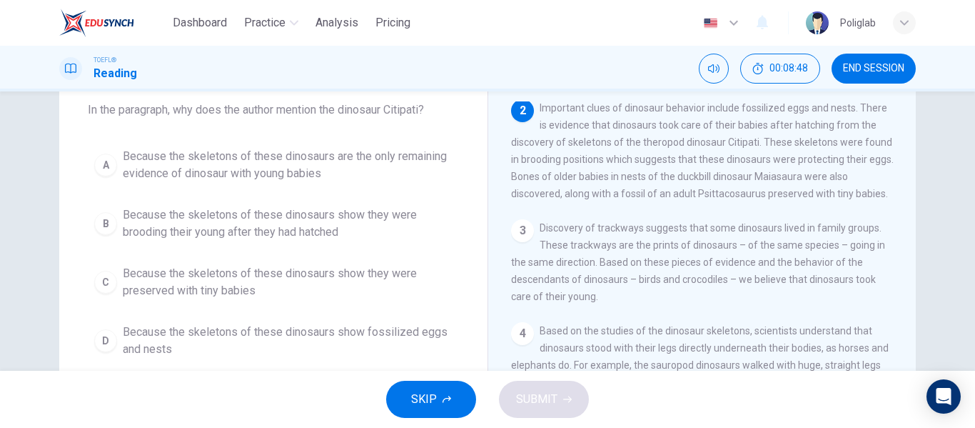
scroll to position [81, 0]
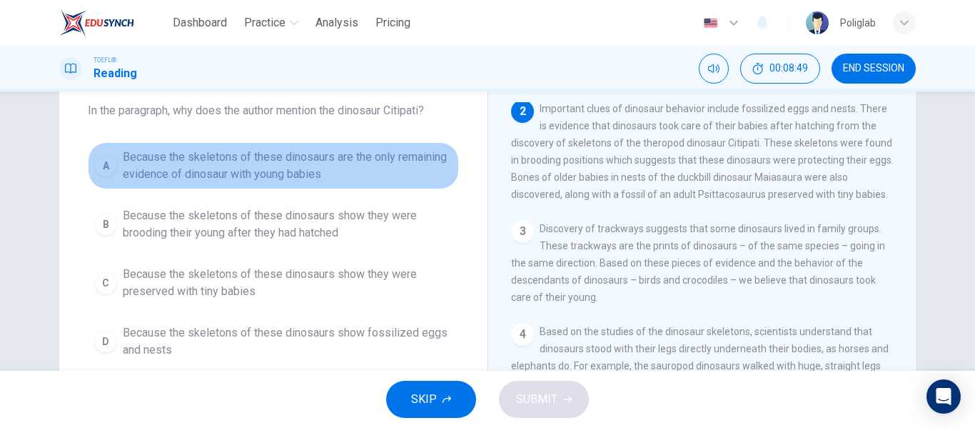
click at [380, 173] on span "Because the skeletons of these dinosaurs are the only remaining evidence of din…" at bounding box center [288, 166] width 330 height 34
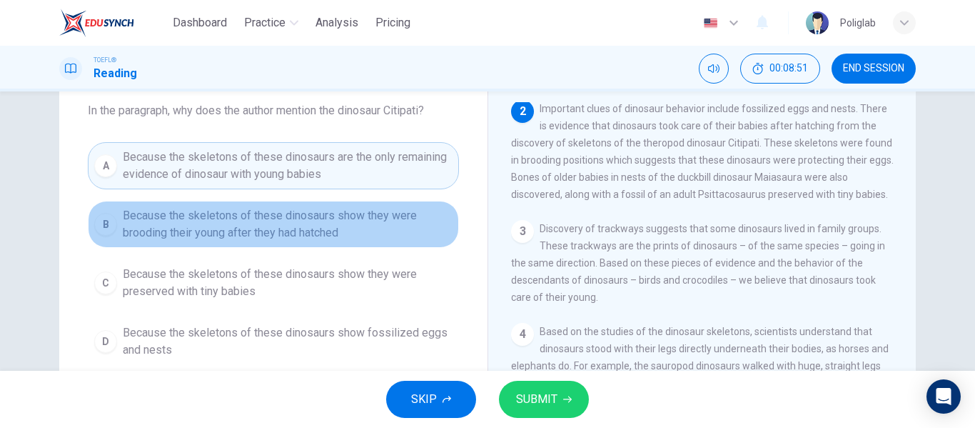
click at [380, 226] on span "Because the skeletons of these dinosaurs show they were brooding their young af…" at bounding box center [288, 224] width 330 height 34
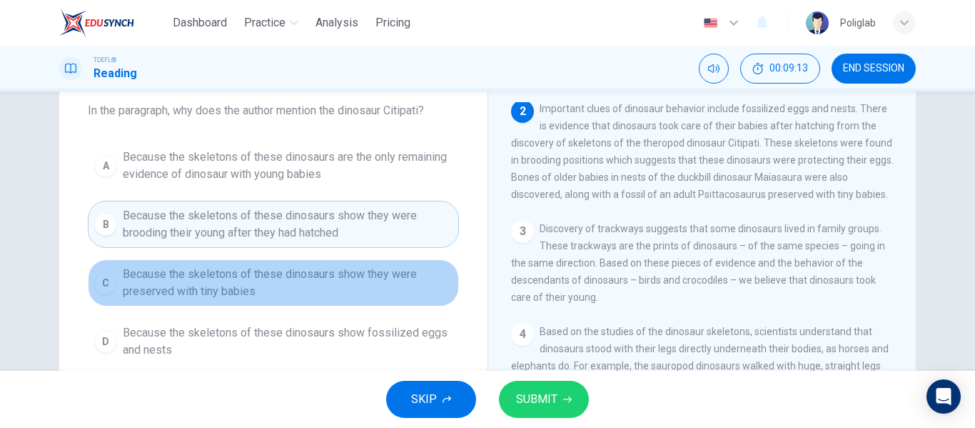
click at [374, 286] on span "Because the skeletons of these dinosaurs show they were preserved with tiny bab…" at bounding box center [288, 283] width 330 height 34
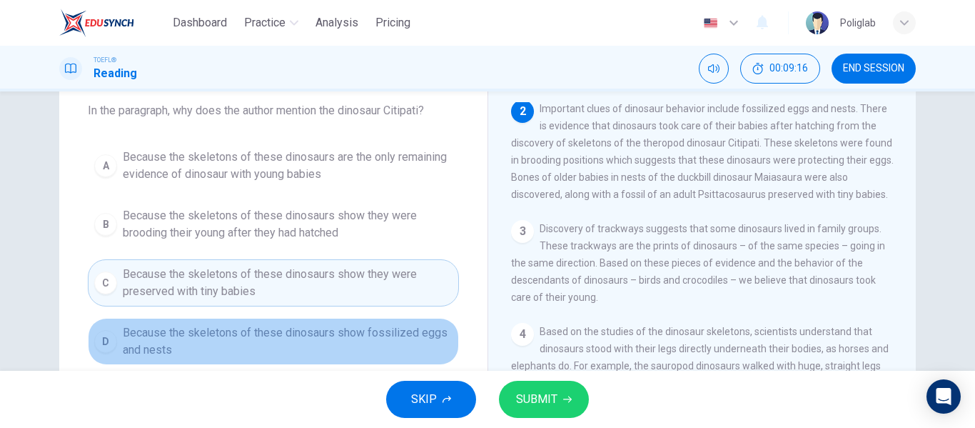
click at [365, 346] on span "Because the skeletons of these dinosaurs show fossilized eggs and nests" at bounding box center [288, 341] width 330 height 34
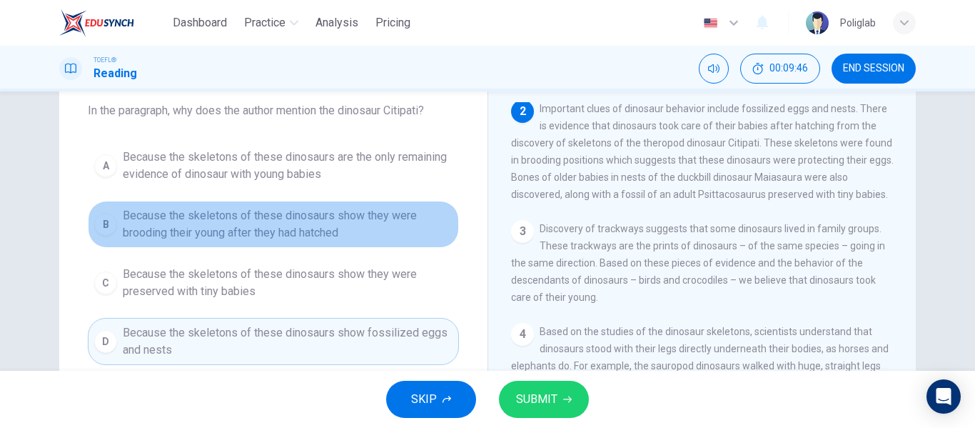
click at [367, 235] on span "Because the skeletons of these dinosaurs show they were brooding their young af…" at bounding box center [288, 224] width 330 height 34
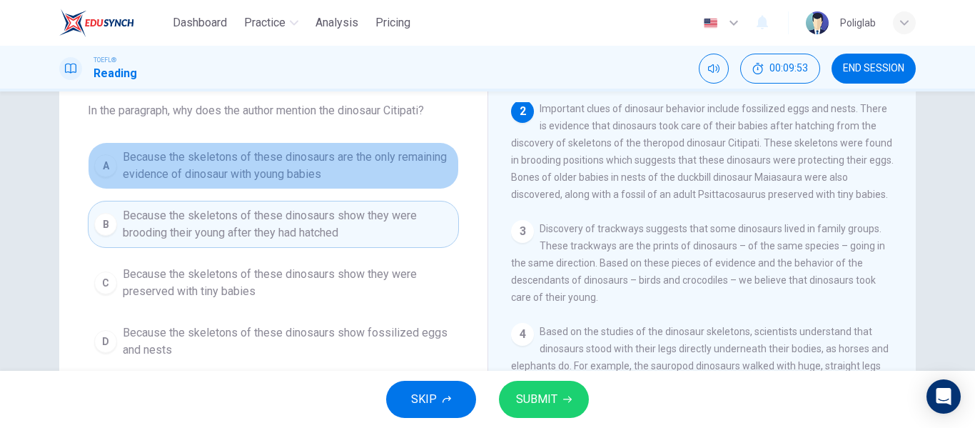
click at [374, 171] on span "Because the skeletons of these dinosaurs are the only remaining evidence of din…" at bounding box center [288, 166] width 330 height 34
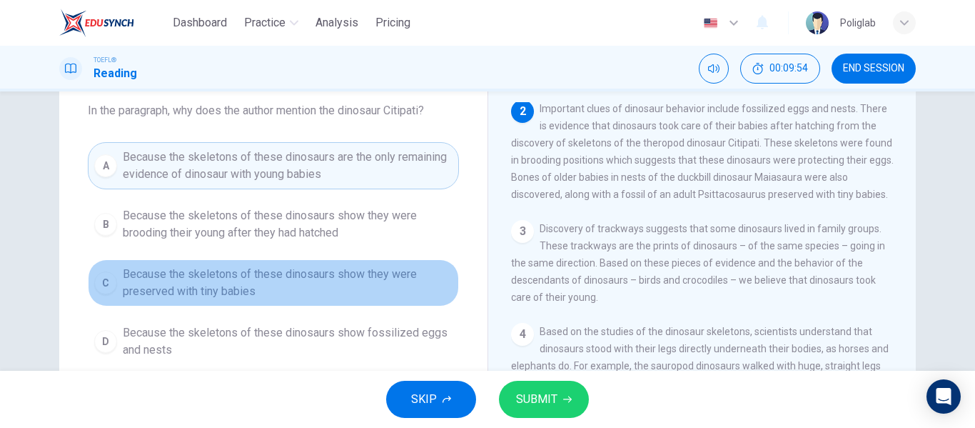
click at [354, 278] on span "Because the skeletons of these dinosaurs show they were preserved with tiny bab…" at bounding box center [288, 283] width 330 height 34
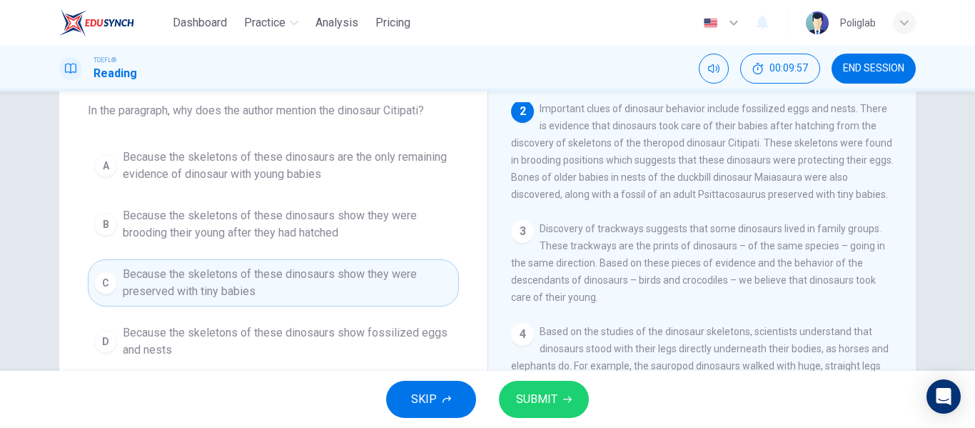
click at [371, 353] on span "Because the skeletons of these dinosaurs show fossilized eggs and nests" at bounding box center [288, 341] width 330 height 34
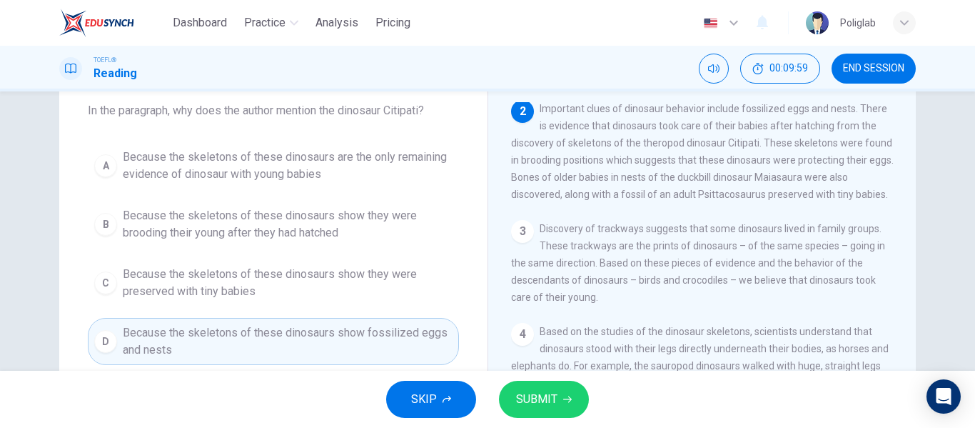
click at [358, 231] on span "Because the skeletons of these dinosaurs show they were brooding their young af…" at bounding box center [288, 224] width 330 height 34
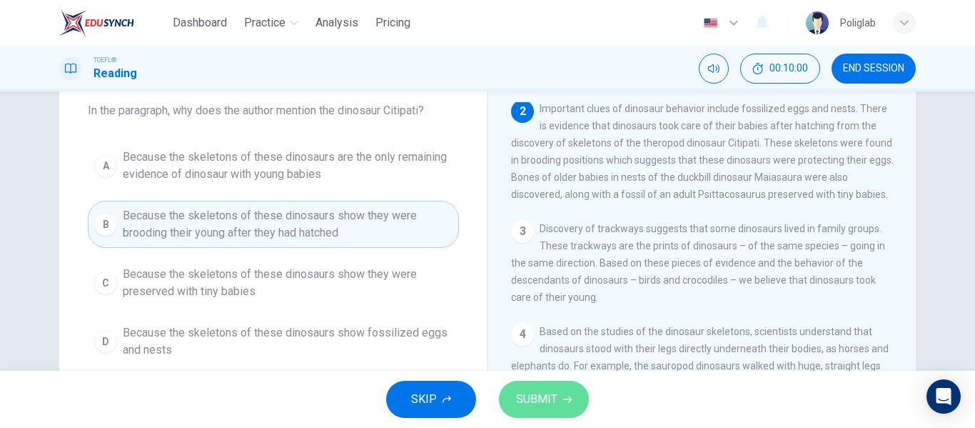
click at [549, 389] on span "SUBMIT" at bounding box center [536, 399] width 41 height 20
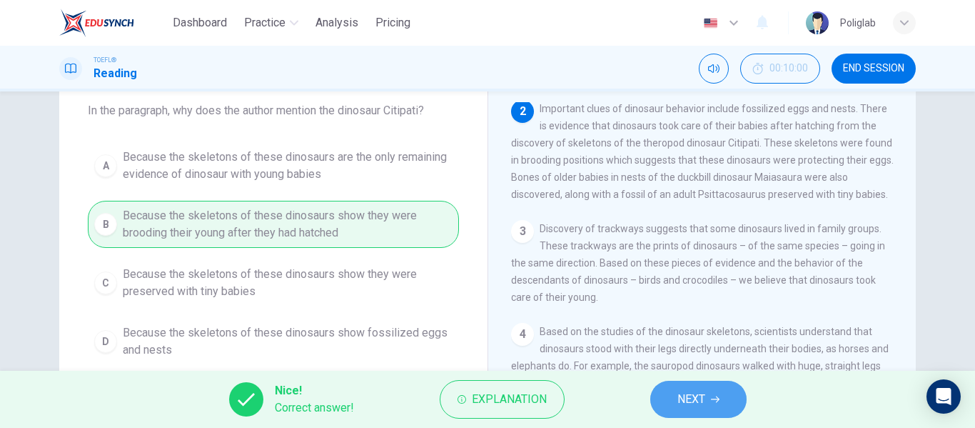
click at [700, 396] on span "NEXT" at bounding box center [692, 399] width 28 height 20
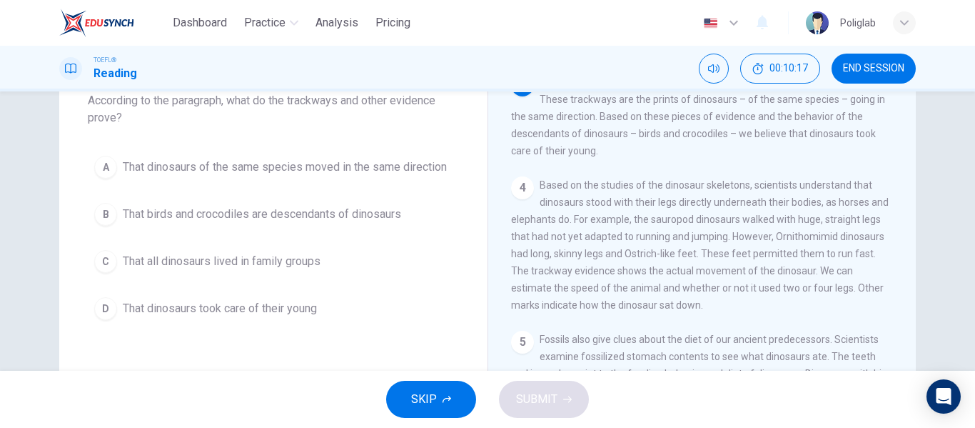
scroll to position [91, 0]
click at [377, 216] on span "That birds and crocodiles are descendants of dinosaurs" at bounding box center [262, 213] width 278 height 17
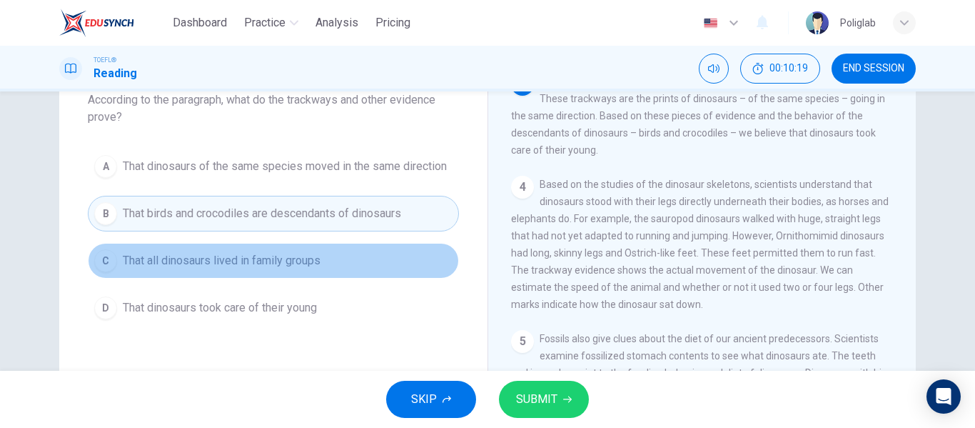
click at [336, 253] on button "C That all dinosaurs lived in family groups" at bounding box center [273, 261] width 371 height 36
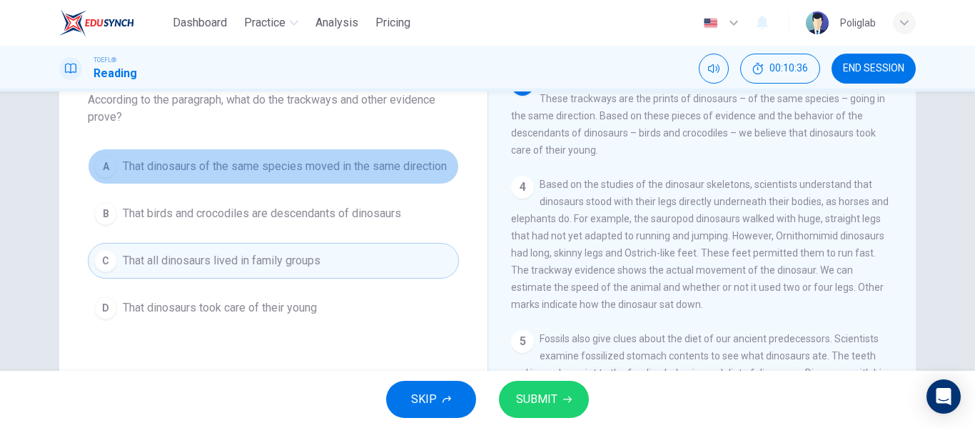
click at [399, 175] on button "A That dinosaurs of the same species moved in the same direction" at bounding box center [273, 167] width 371 height 36
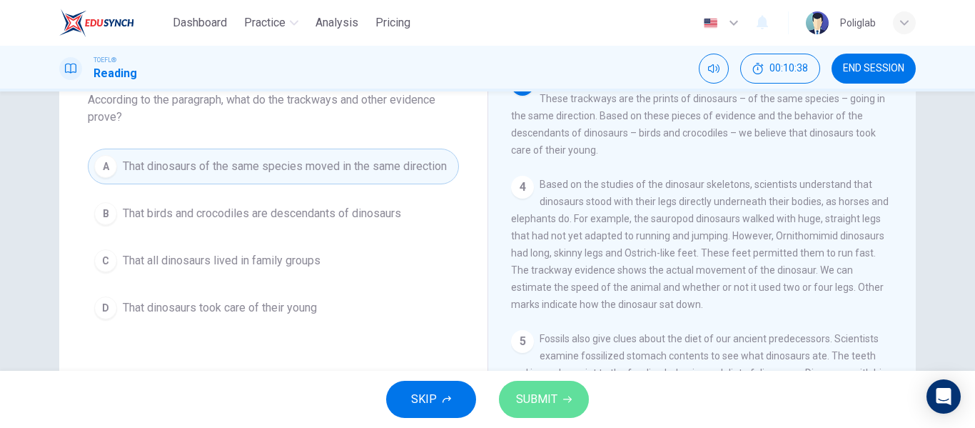
click at [543, 407] on span "SUBMIT" at bounding box center [536, 399] width 41 height 20
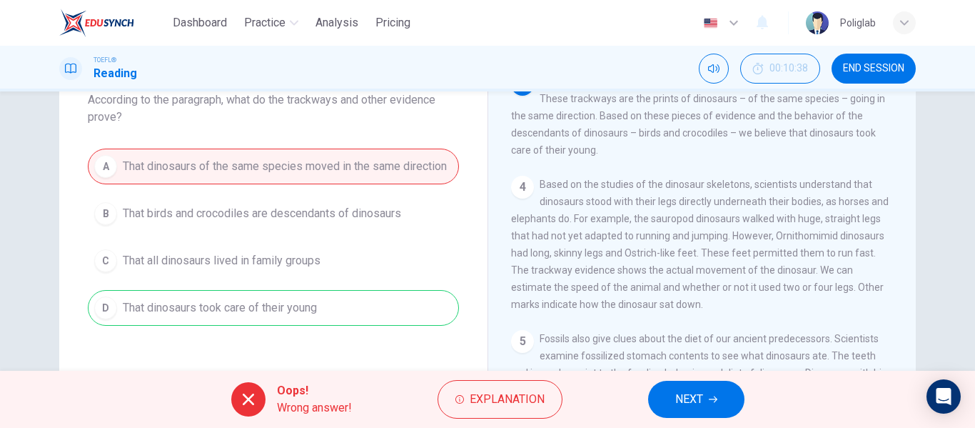
click at [663, 387] on button "NEXT" at bounding box center [696, 399] width 96 height 37
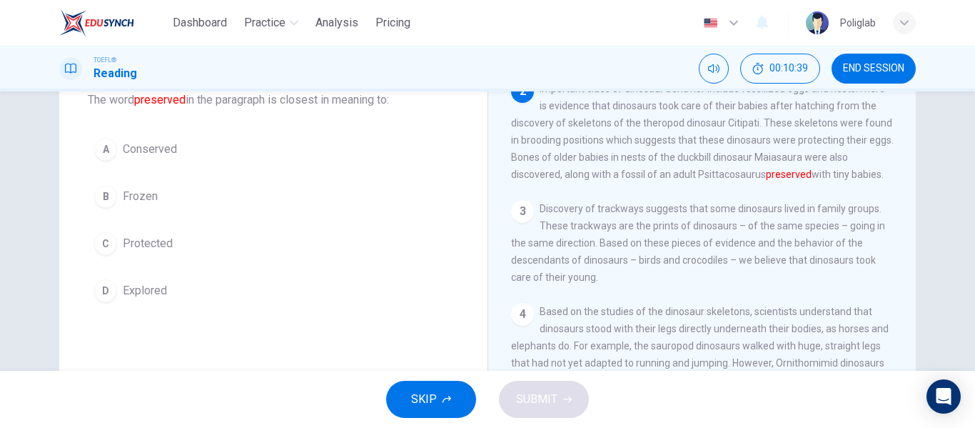
scroll to position [131, 0]
click at [245, 144] on button "A Conserved" at bounding box center [273, 149] width 371 height 36
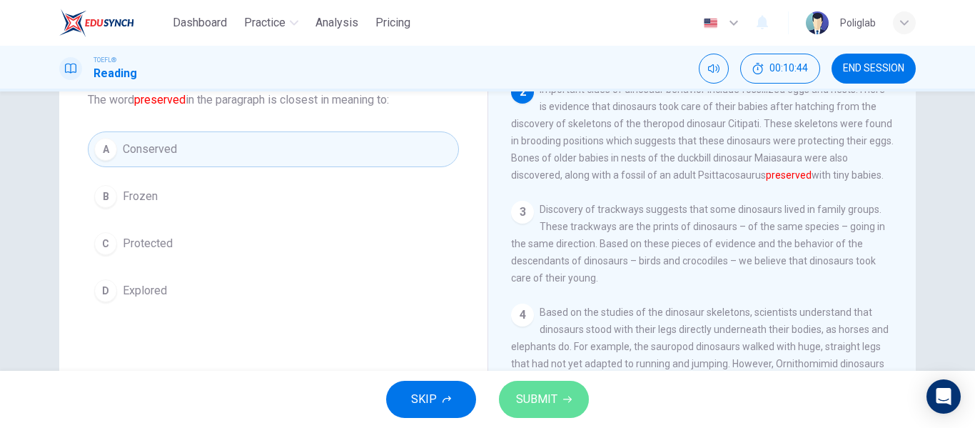
click at [548, 385] on button "SUBMIT" at bounding box center [544, 399] width 90 height 37
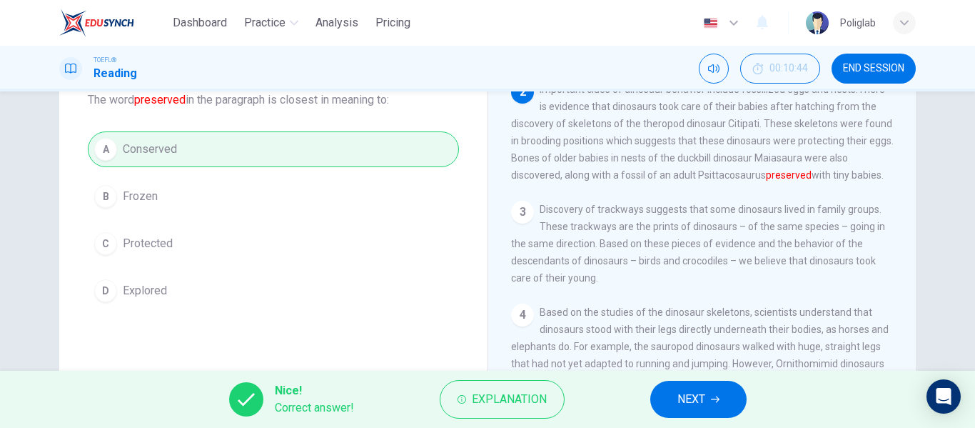
click at [680, 396] on span "NEXT" at bounding box center [692, 399] width 28 height 20
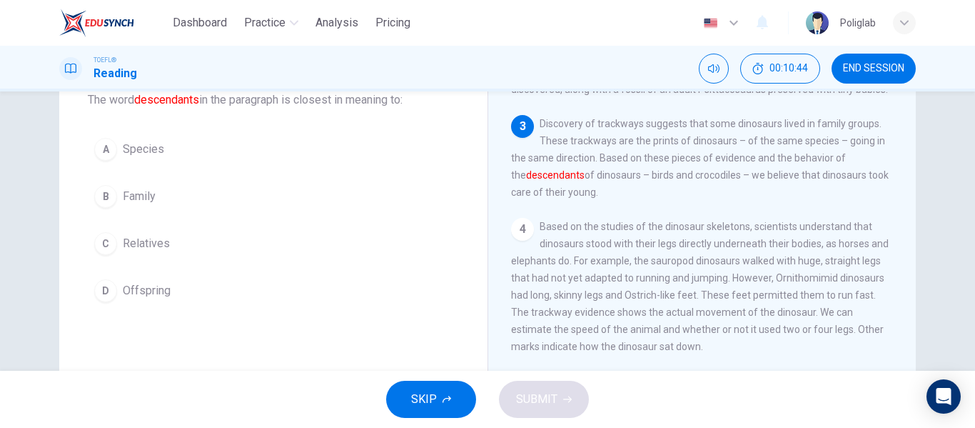
scroll to position [266, 0]
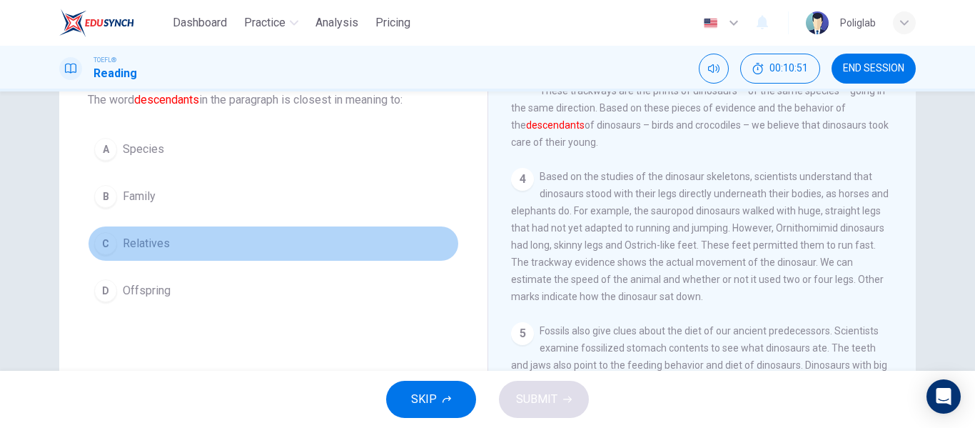
click at [250, 236] on button "C Relatives" at bounding box center [273, 244] width 371 height 36
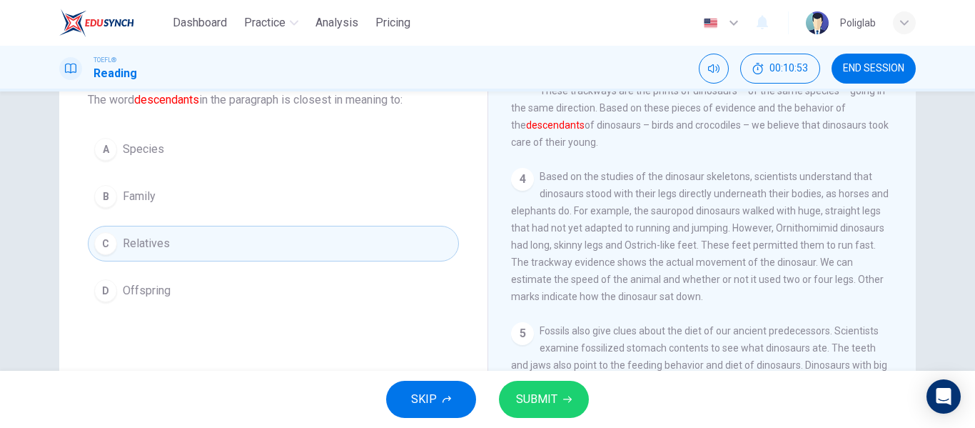
click at [553, 396] on span "SUBMIT" at bounding box center [536, 399] width 41 height 20
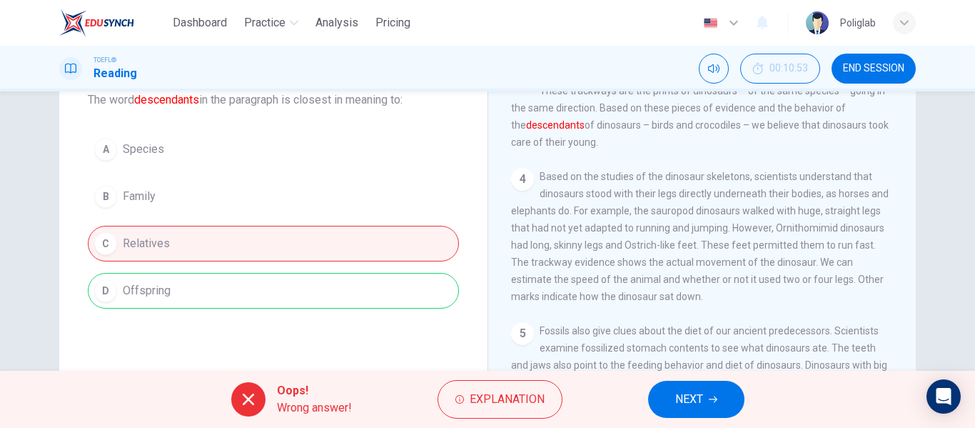
click at [697, 401] on span "NEXT" at bounding box center [689, 399] width 28 height 20
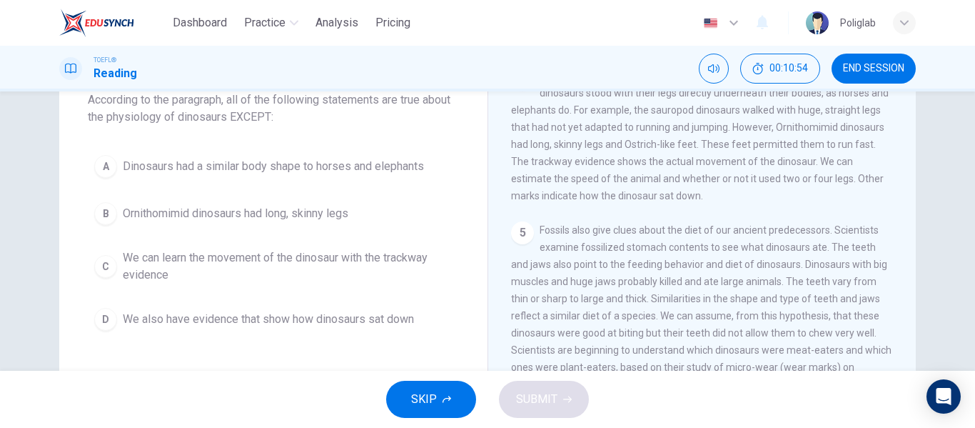
scroll to position [366, 0]
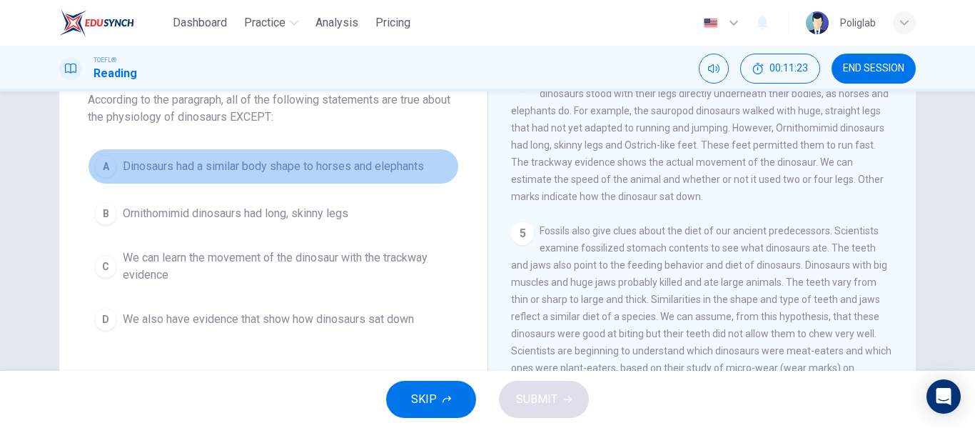
click at [396, 171] on span "Dinosaurs had a similar body shape to horses and elephants" at bounding box center [273, 166] width 301 height 17
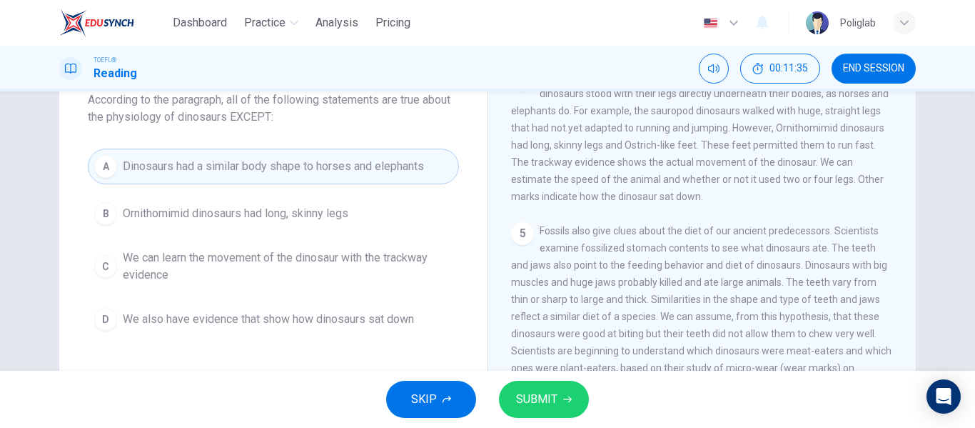
click at [378, 206] on button "B Ornithomimid dinosaurs had long, skinny legs" at bounding box center [273, 214] width 371 height 36
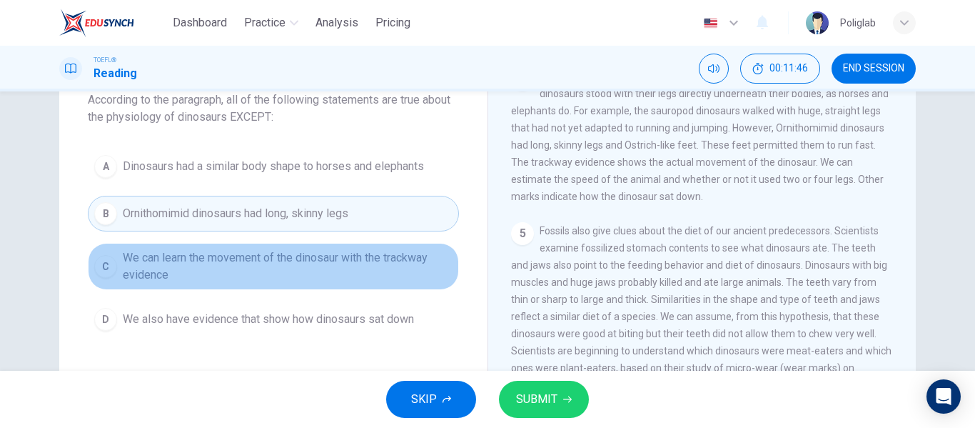
click at [376, 257] on span "We can learn the movement of the dinosaur with the trackway evidence" at bounding box center [288, 266] width 330 height 34
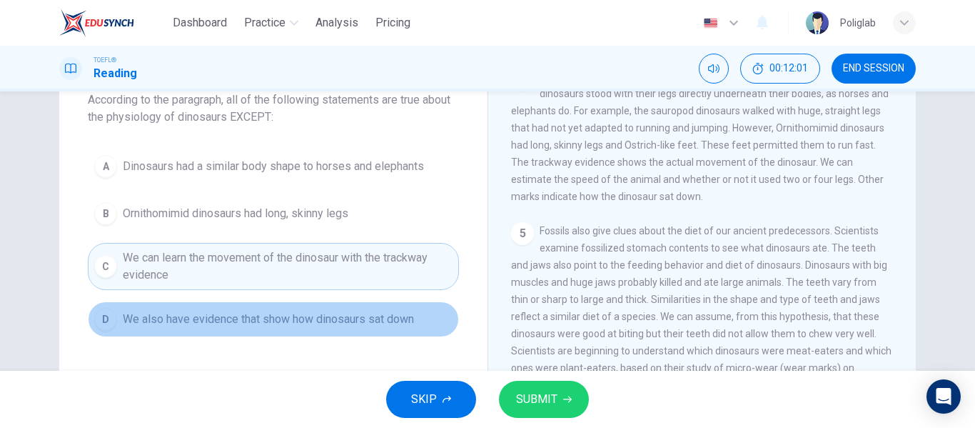
click at [360, 316] on span "We also have evidence that show how dinosaurs sat down" at bounding box center [268, 319] width 291 height 17
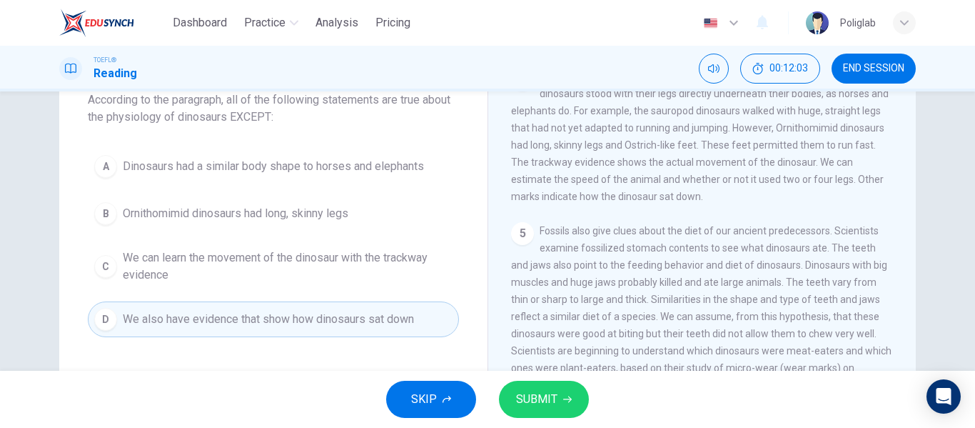
click at [357, 170] on span "Dinosaurs had a similar body shape to horses and elephants" at bounding box center [273, 166] width 301 height 17
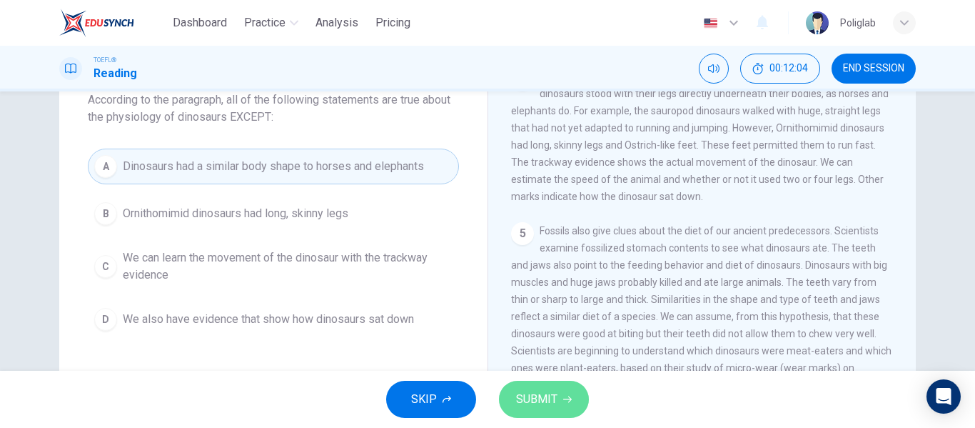
click at [538, 387] on button "SUBMIT" at bounding box center [544, 399] width 90 height 37
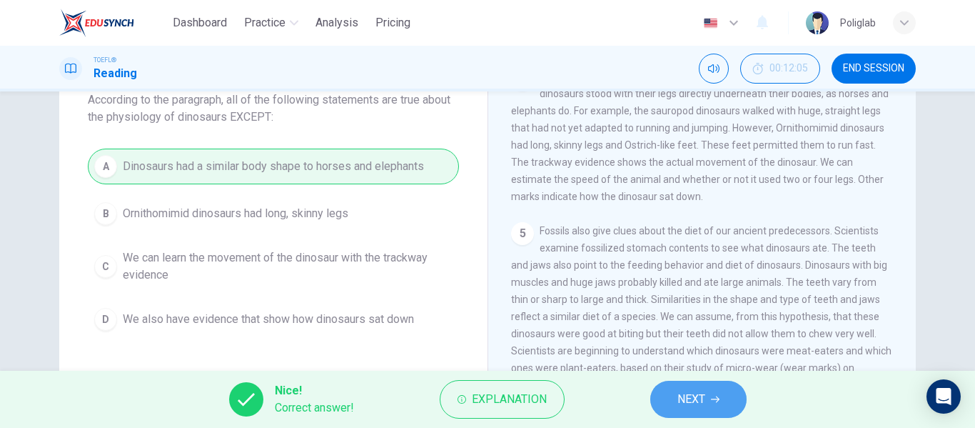
click at [698, 399] on span "NEXT" at bounding box center [692, 399] width 28 height 20
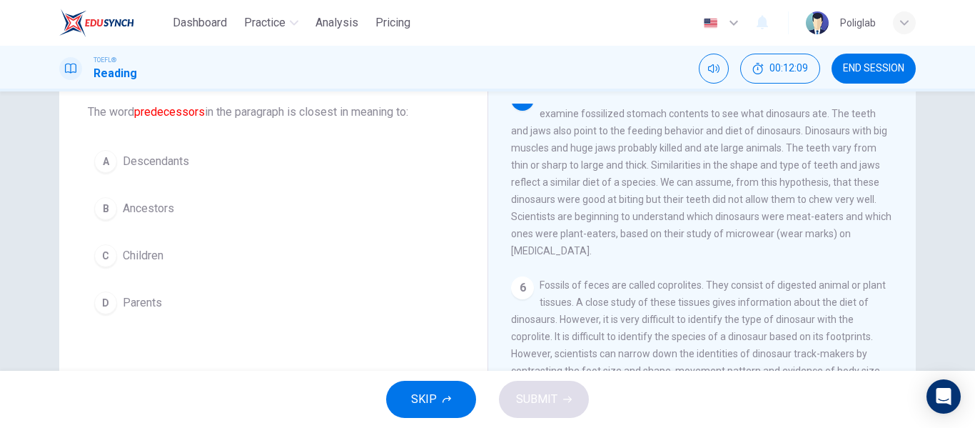
scroll to position [79, 0]
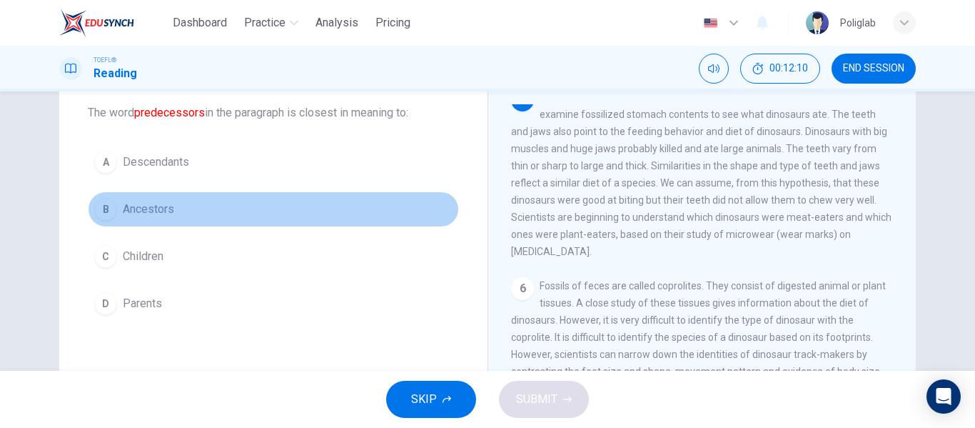
click at [228, 207] on button "B Ancestors" at bounding box center [273, 209] width 371 height 36
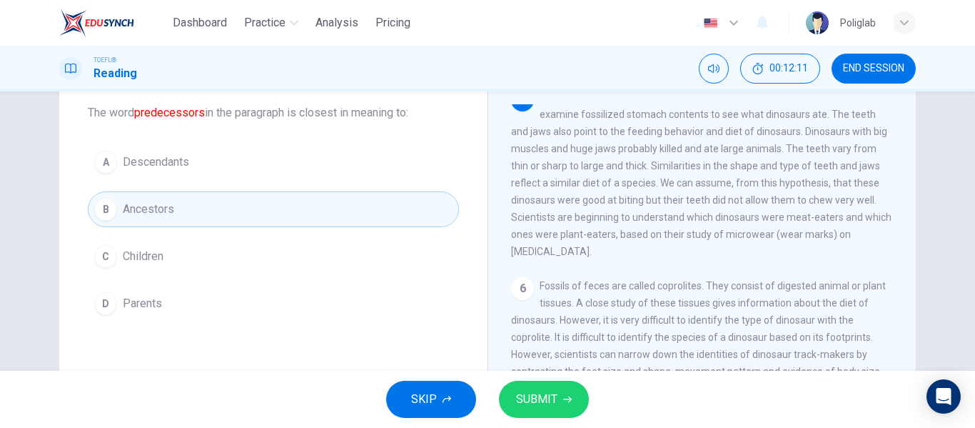
click at [529, 401] on span "SUBMIT" at bounding box center [536, 399] width 41 height 20
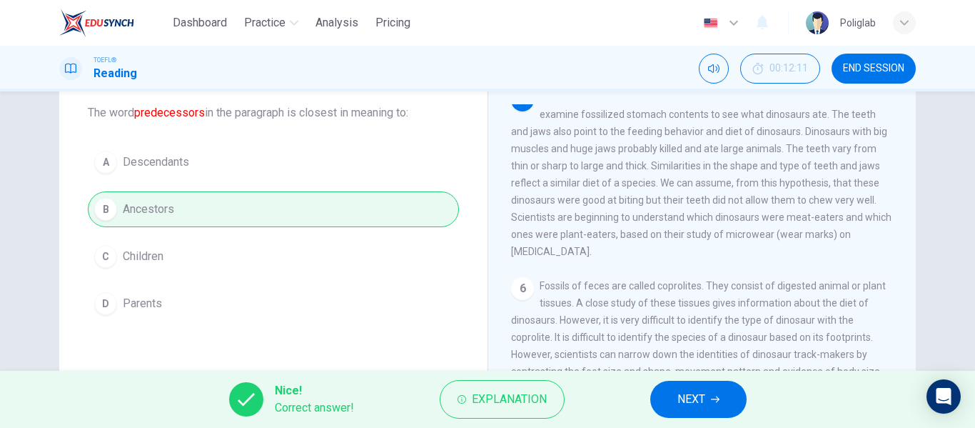
click at [678, 403] on span "NEXT" at bounding box center [692, 399] width 28 height 20
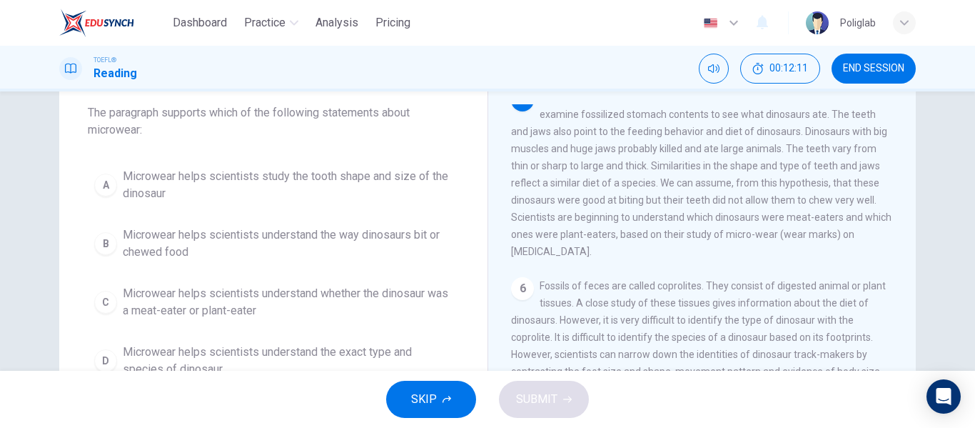
scroll to position [533, 0]
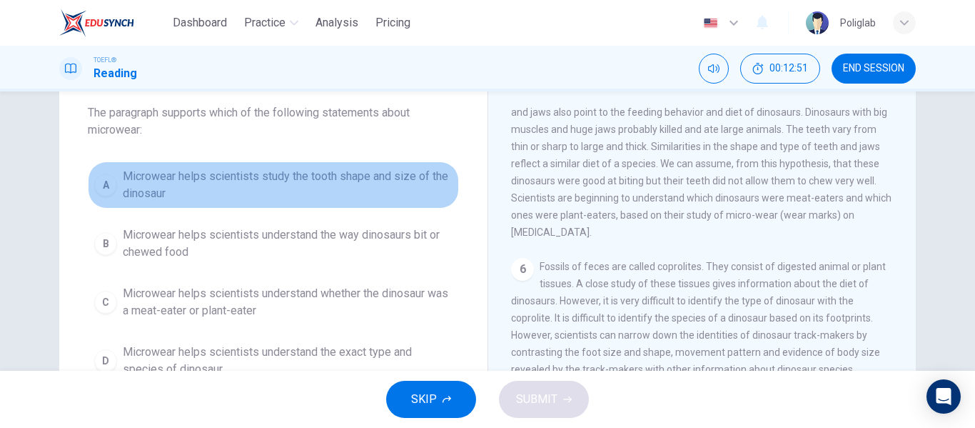
click at [337, 183] on span "Microwear helps scientists study the tooth shape and size of the dinosaur" at bounding box center [288, 185] width 330 height 34
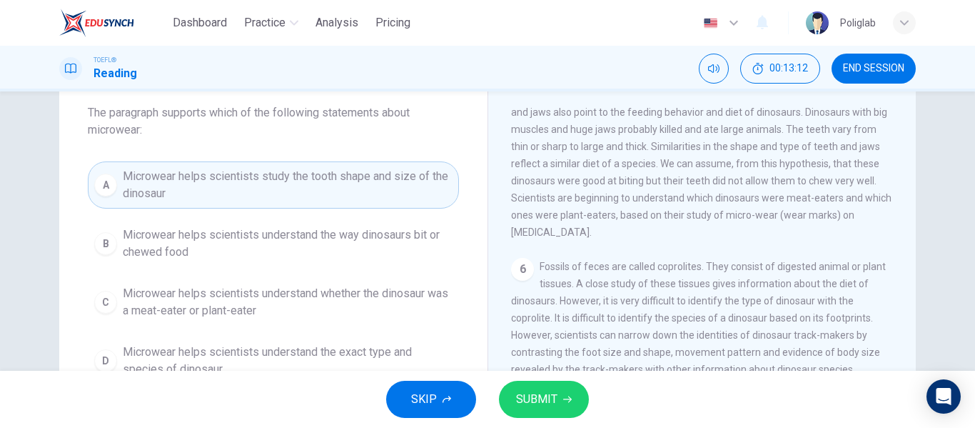
click at [311, 246] on span "Microwear helps scientists understand the way dinosaurs bit or chewed food" at bounding box center [288, 243] width 330 height 34
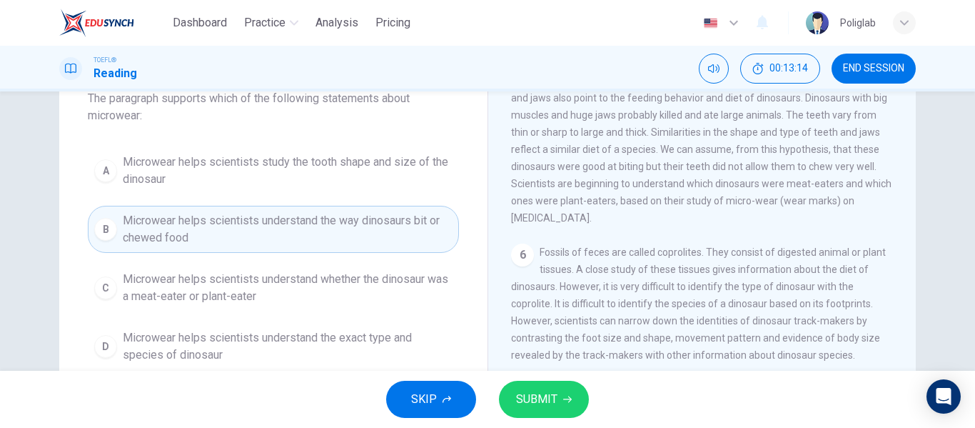
scroll to position [94, 0]
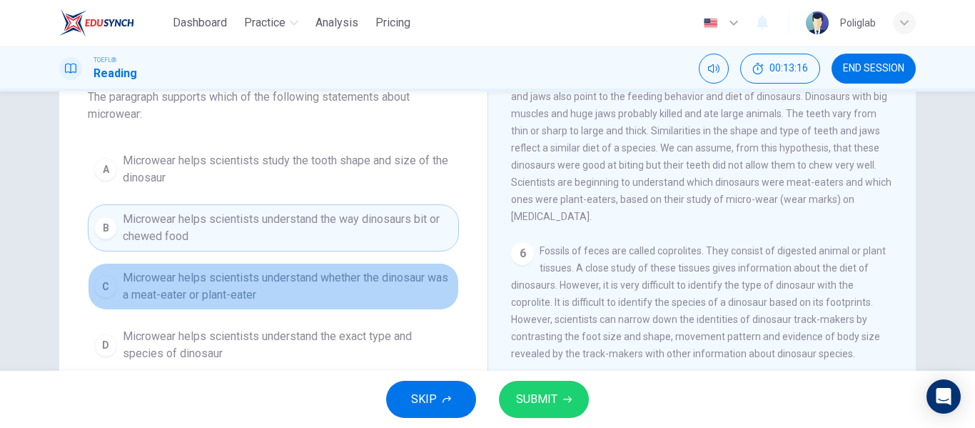
click at [298, 289] on span "Microwear helps scientists understand whether the dinosaur was a meat-eater or …" at bounding box center [288, 286] width 330 height 34
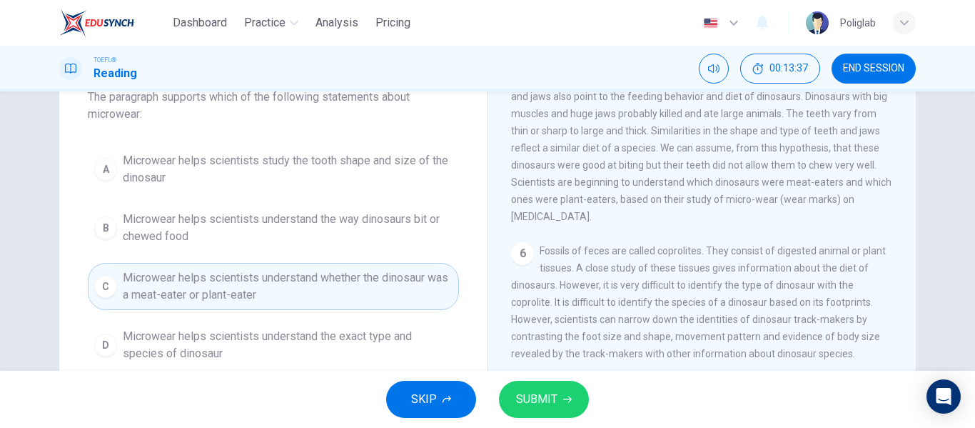
click at [535, 406] on span "SUBMIT" at bounding box center [536, 399] width 41 height 20
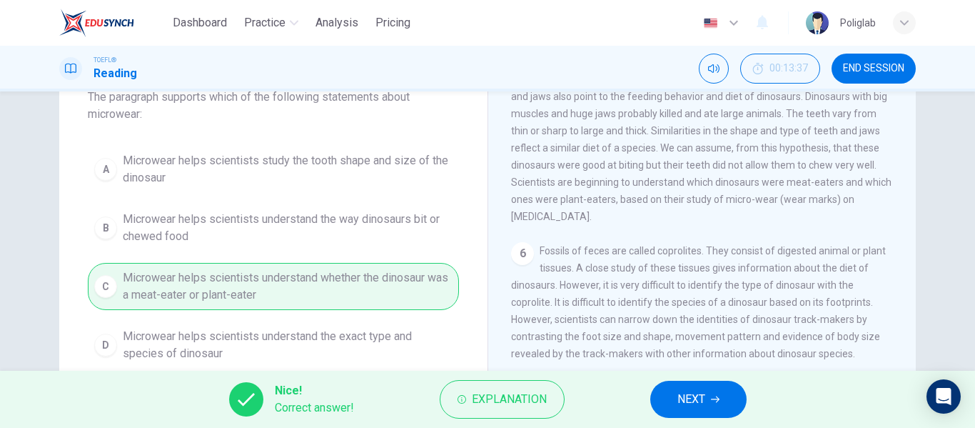
click at [718, 397] on icon "button" at bounding box center [715, 399] width 9 height 6
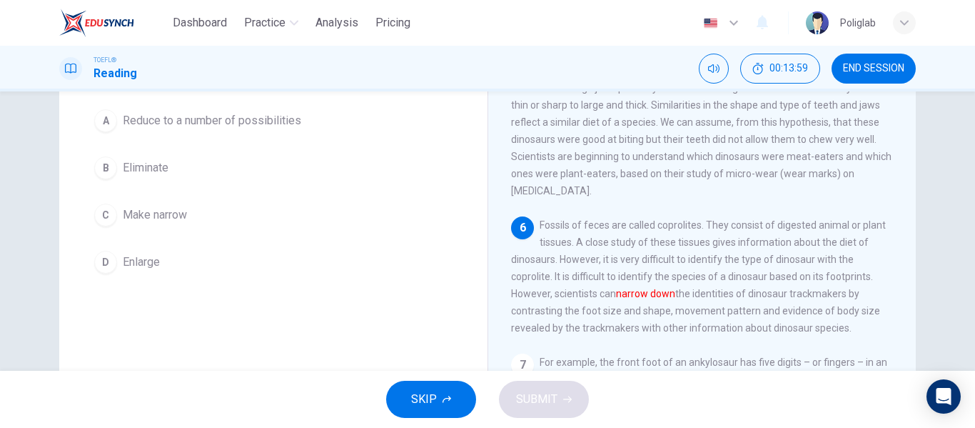
scroll to position [119, 0]
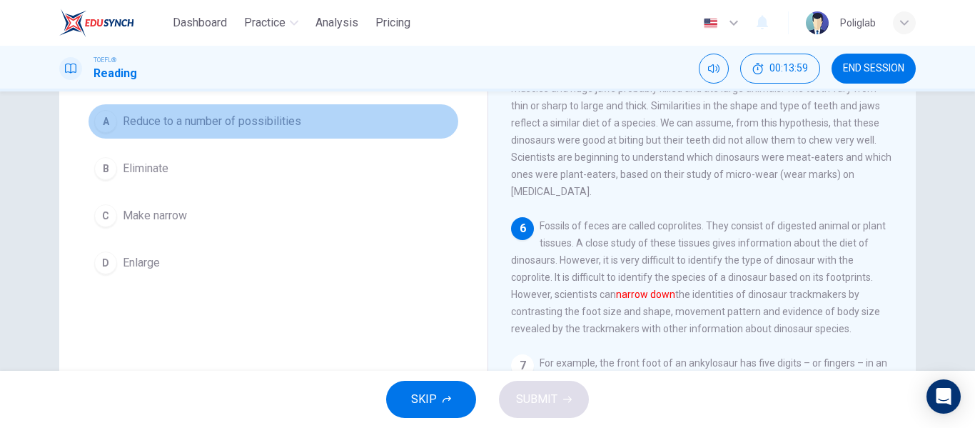
click at [346, 129] on button "A Reduce to a number of possibilities" at bounding box center [273, 122] width 371 height 36
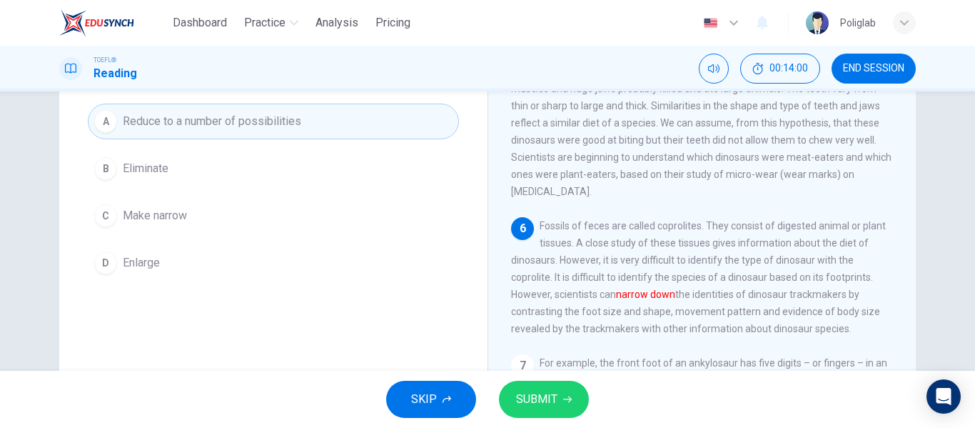
click at [539, 402] on span "SUBMIT" at bounding box center [536, 399] width 41 height 20
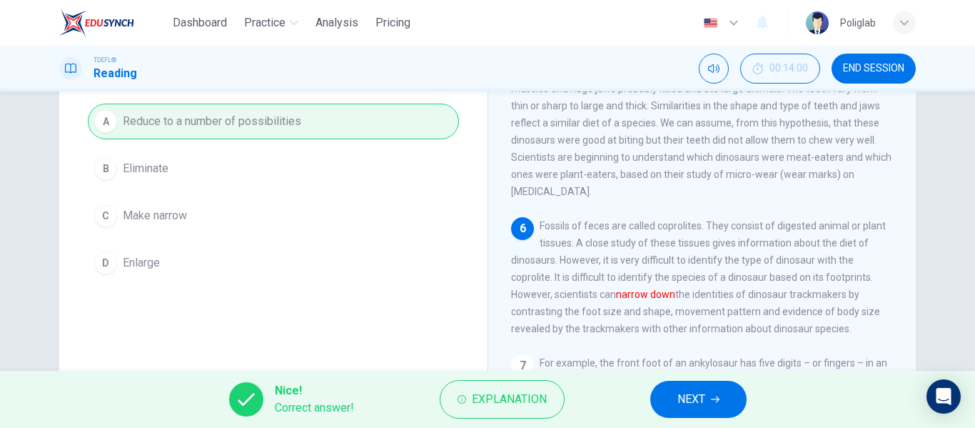
click at [691, 413] on button "NEXT" at bounding box center [698, 399] width 96 height 37
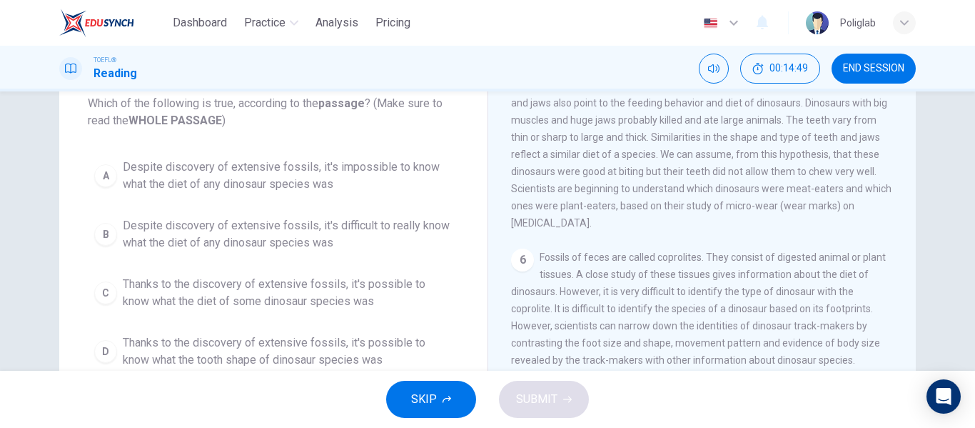
scroll to position [87, 0]
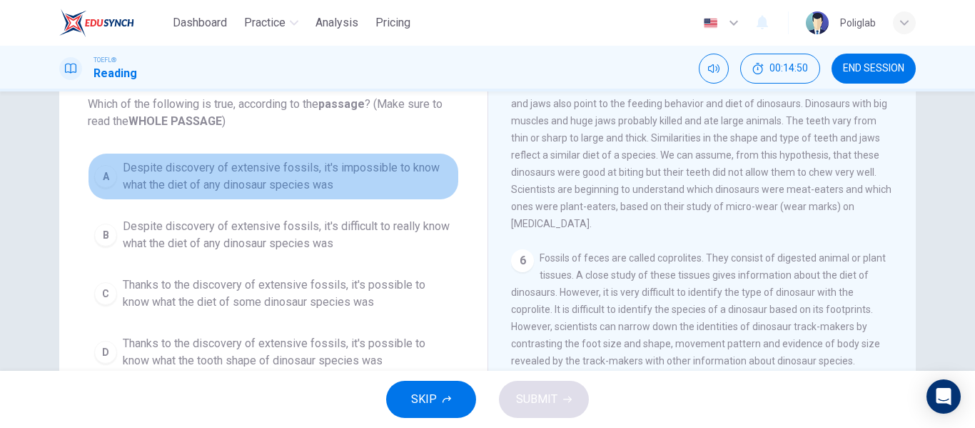
click at [373, 186] on span "Despite discovery of extensive fossils, it's impossible to know what the diet o…" at bounding box center [288, 176] width 330 height 34
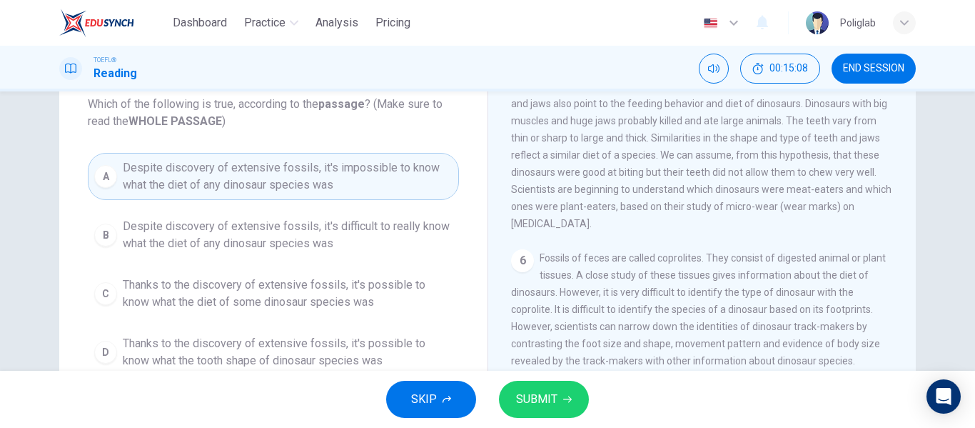
click at [363, 233] on span "Despite discovery of extensive fossils, it's difficult to really know what the …" at bounding box center [288, 235] width 330 height 34
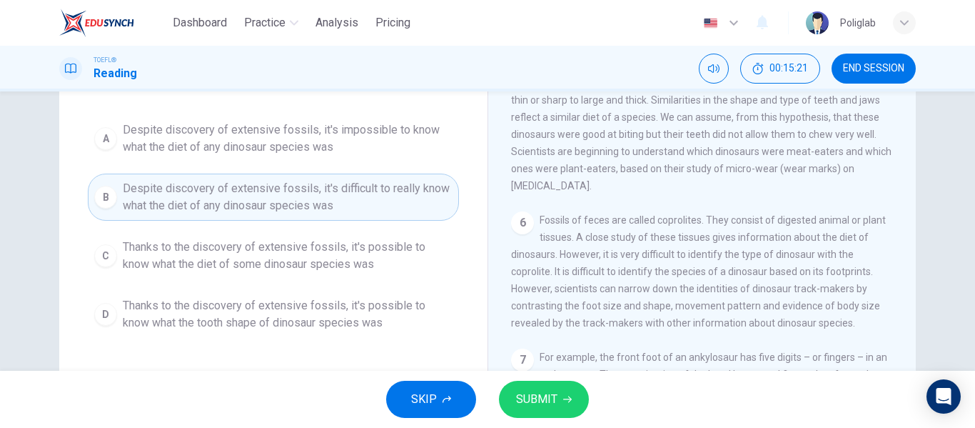
scroll to position [126, 0]
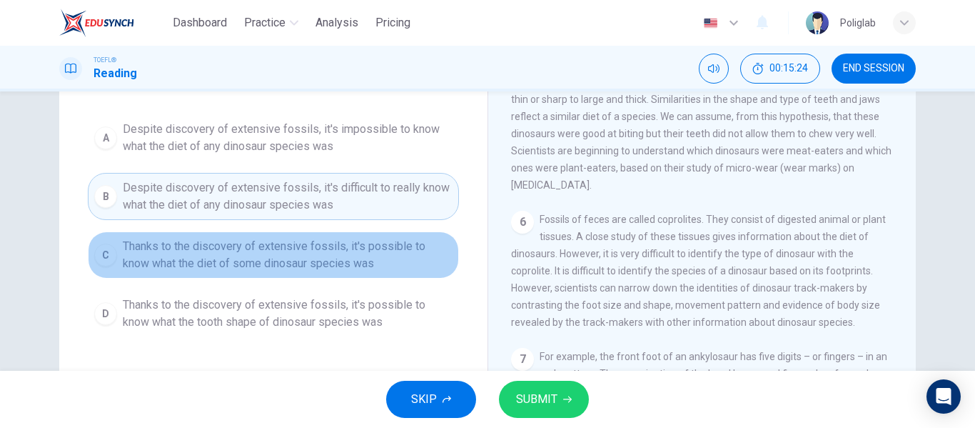
click at [376, 259] on span "Thanks to the discovery of extensive fossils, it's possible to know what the di…" at bounding box center [288, 255] width 330 height 34
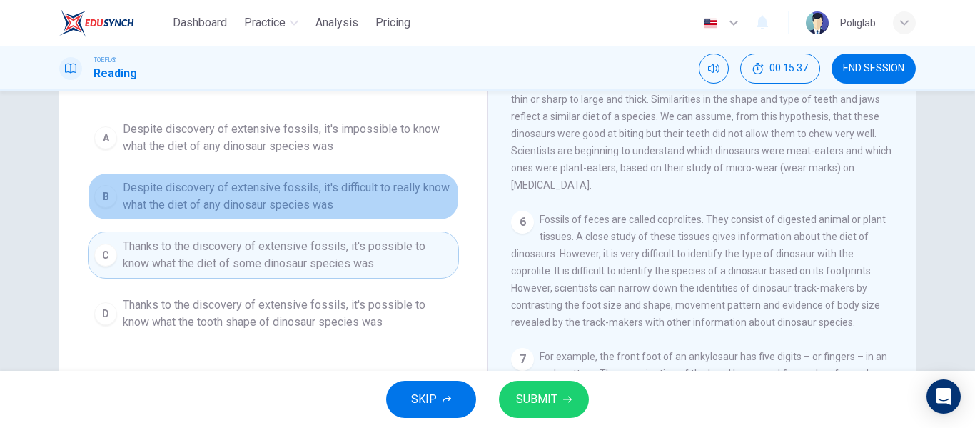
click at [386, 211] on span "Despite discovery of extensive fossils, it's difficult to really know what the …" at bounding box center [288, 196] width 330 height 34
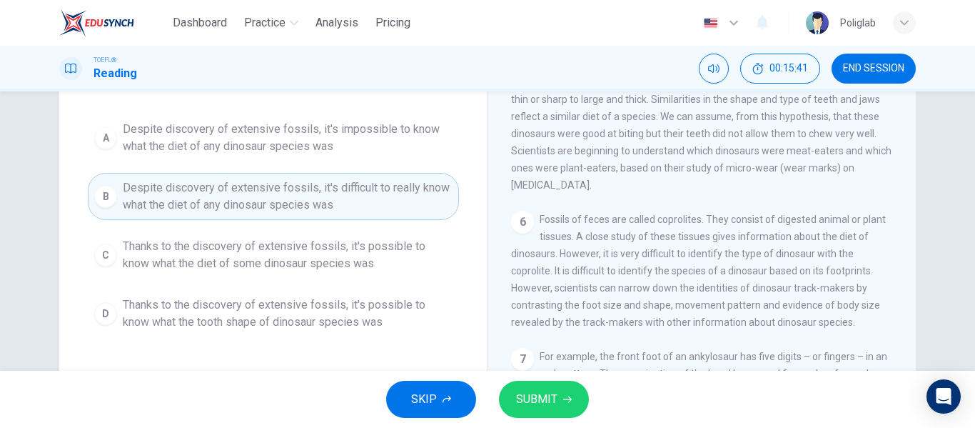
click at [535, 386] on button "SUBMIT" at bounding box center [544, 399] width 90 height 37
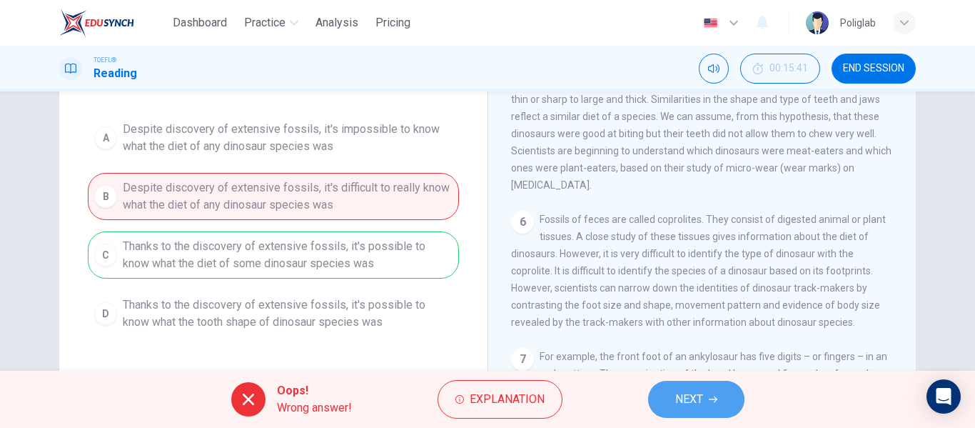
click at [696, 399] on span "NEXT" at bounding box center [689, 399] width 28 height 20
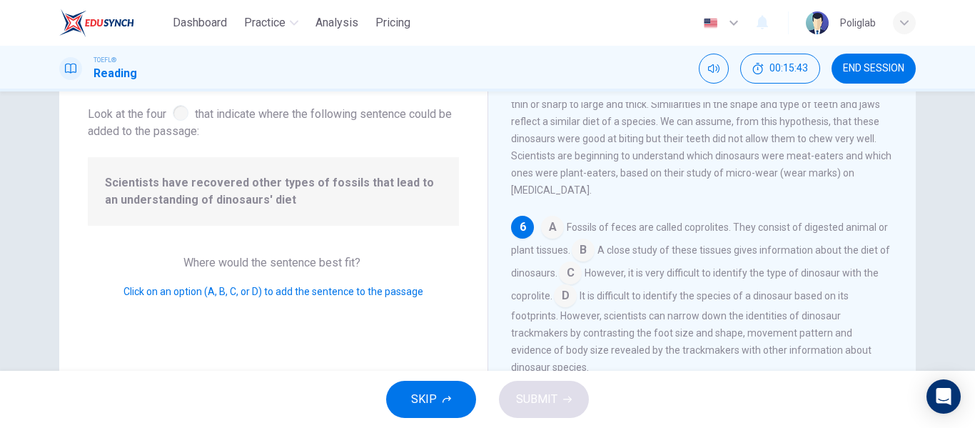
scroll to position [80, 0]
click at [551, 223] on input at bounding box center [552, 229] width 23 height 23
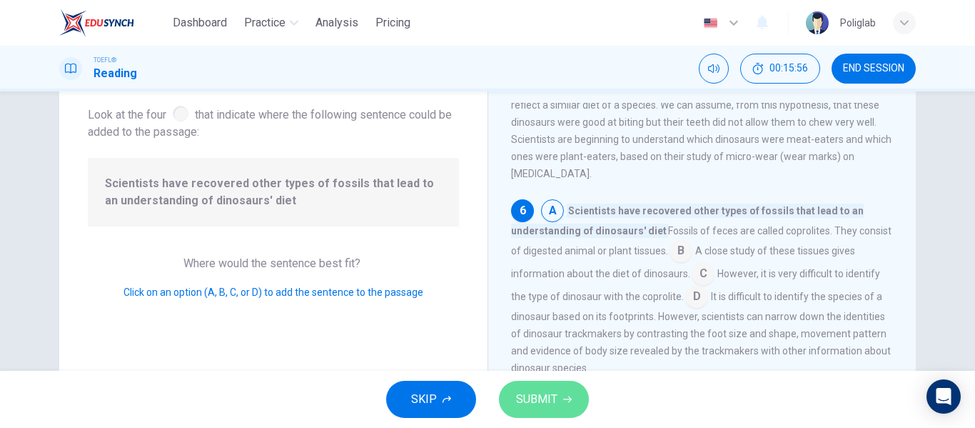
click at [545, 401] on span "SUBMIT" at bounding box center [536, 399] width 41 height 20
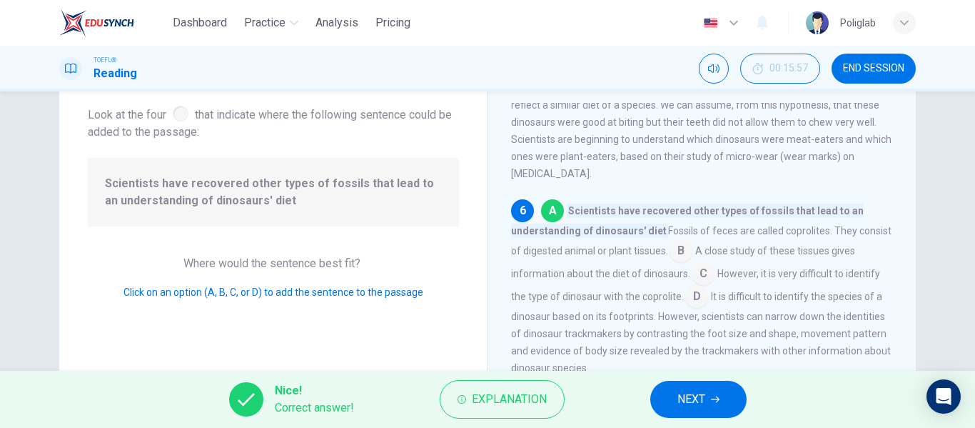
click at [696, 402] on span "NEXT" at bounding box center [692, 399] width 28 height 20
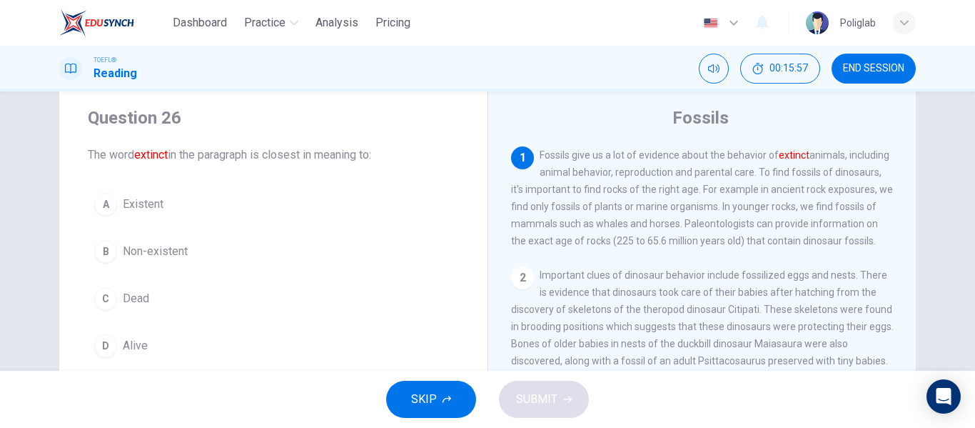
scroll to position [36, 0]
click at [241, 252] on button "B Non-existent" at bounding box center [273, 252] width 371 height 36
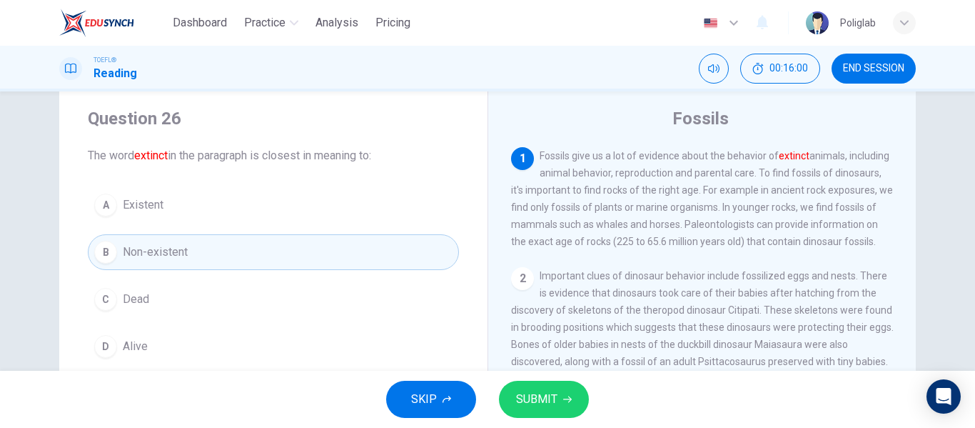
click at [219, 296] on button "C Dead" at bounding box center [273, 299] width 371 height 36
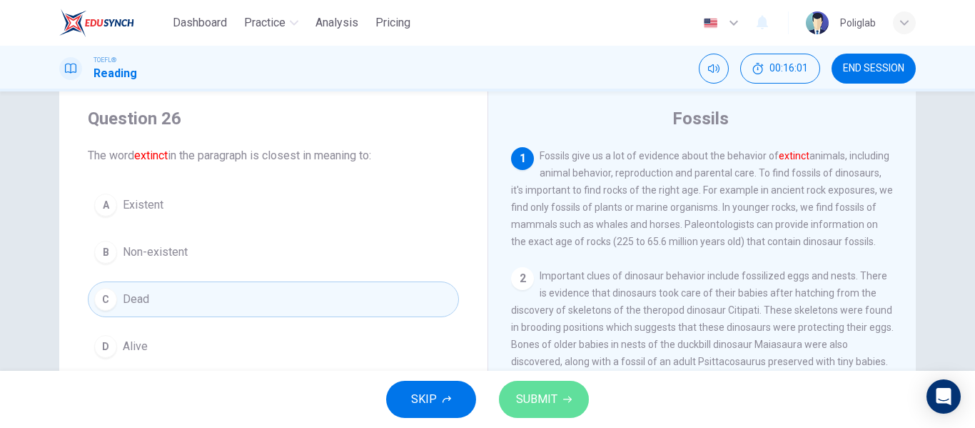
click at [538, 406] on span "SUBMIT" at bounding box center [536, 399] width 41 height 20
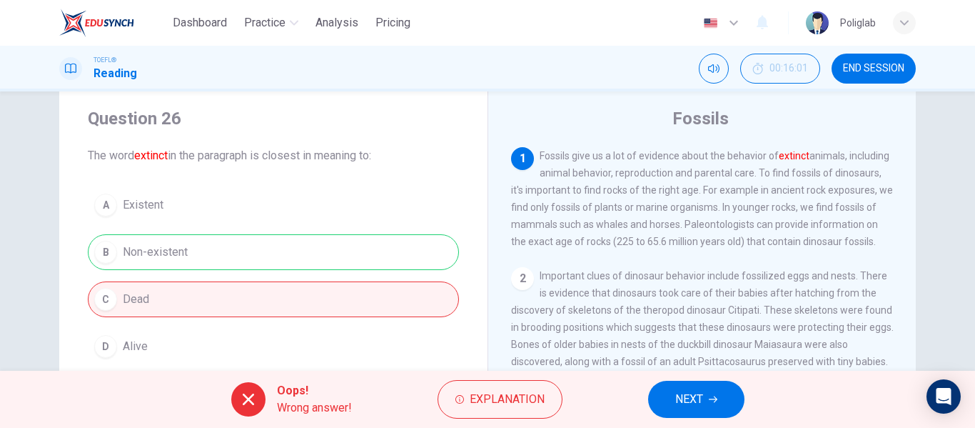
click at [677, 401] on span "NEXT" at bounding box center [689, 399] width 28 height 20
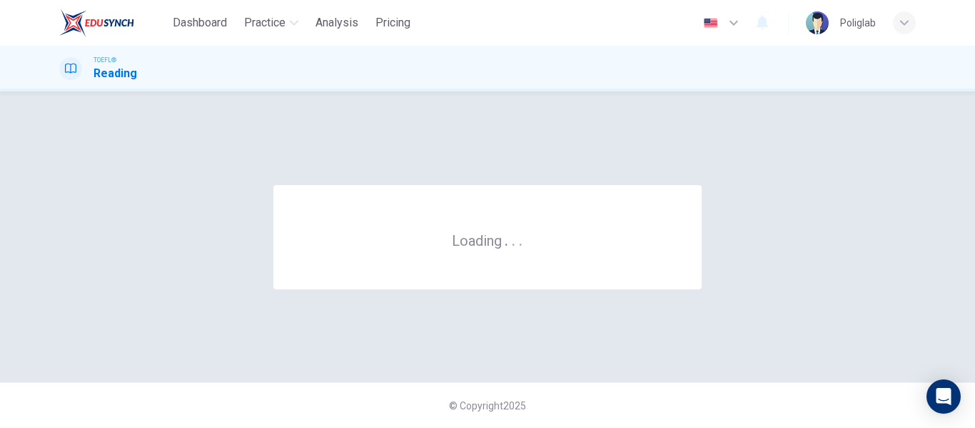
scroll to position [0, 0]
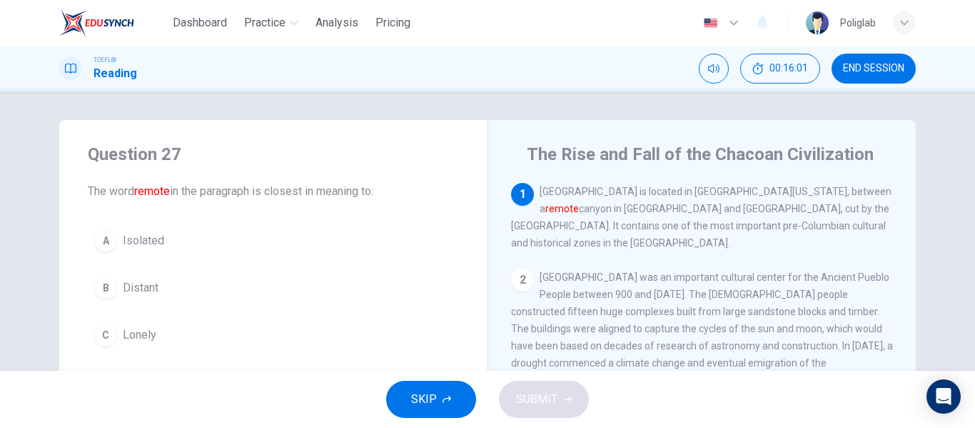
click at [849, 69] on span "END SESSION" at bounding box center [873, 68] width 61 height 11
